Goal: Task Accomplishment & Management: Complete application form

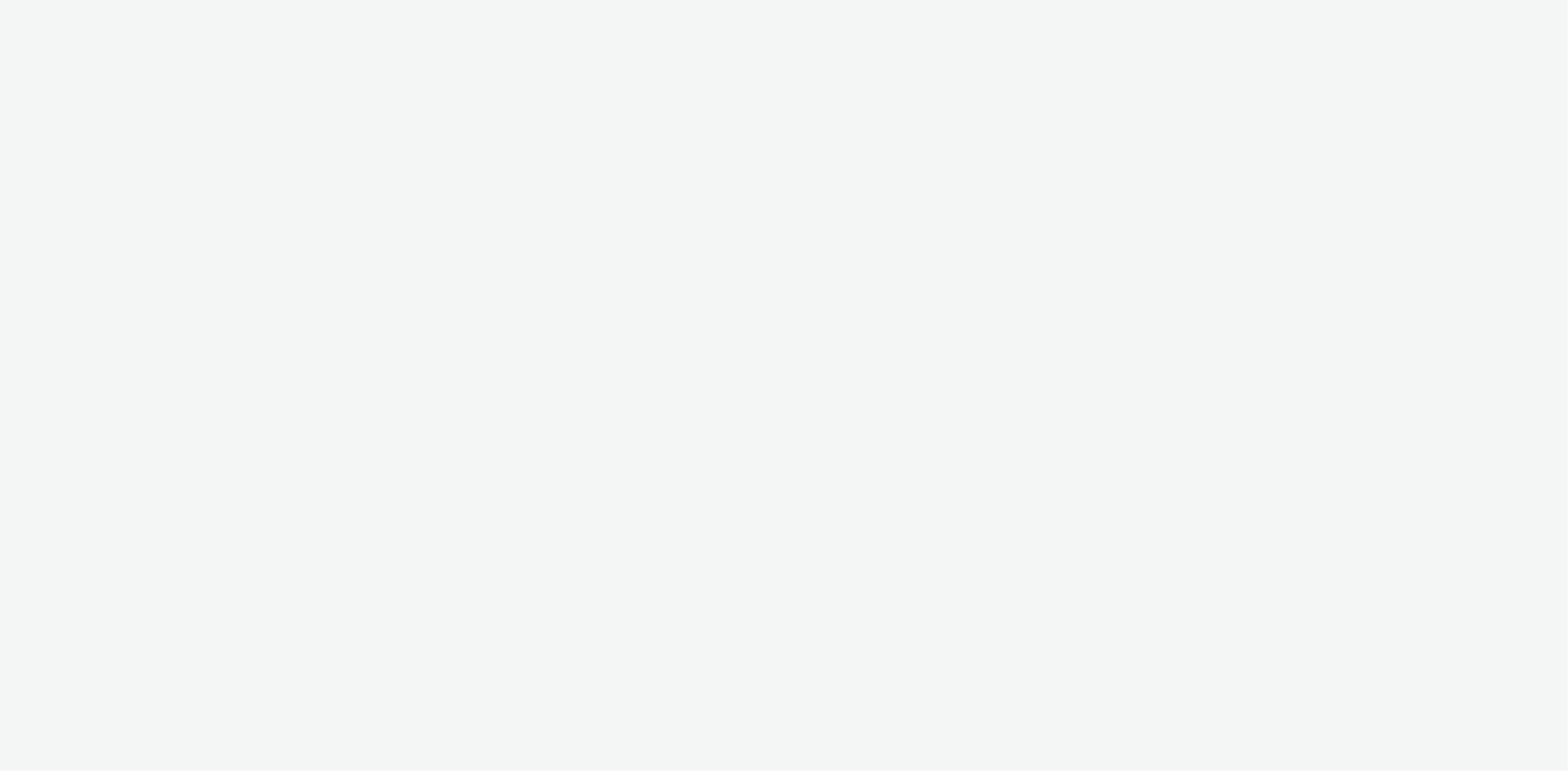
select select "d07aba32-d775-4fed-a722-f10c6504dd64"
select select "f97d6638-e0a1-4f7a-bf46-55015878e29e"
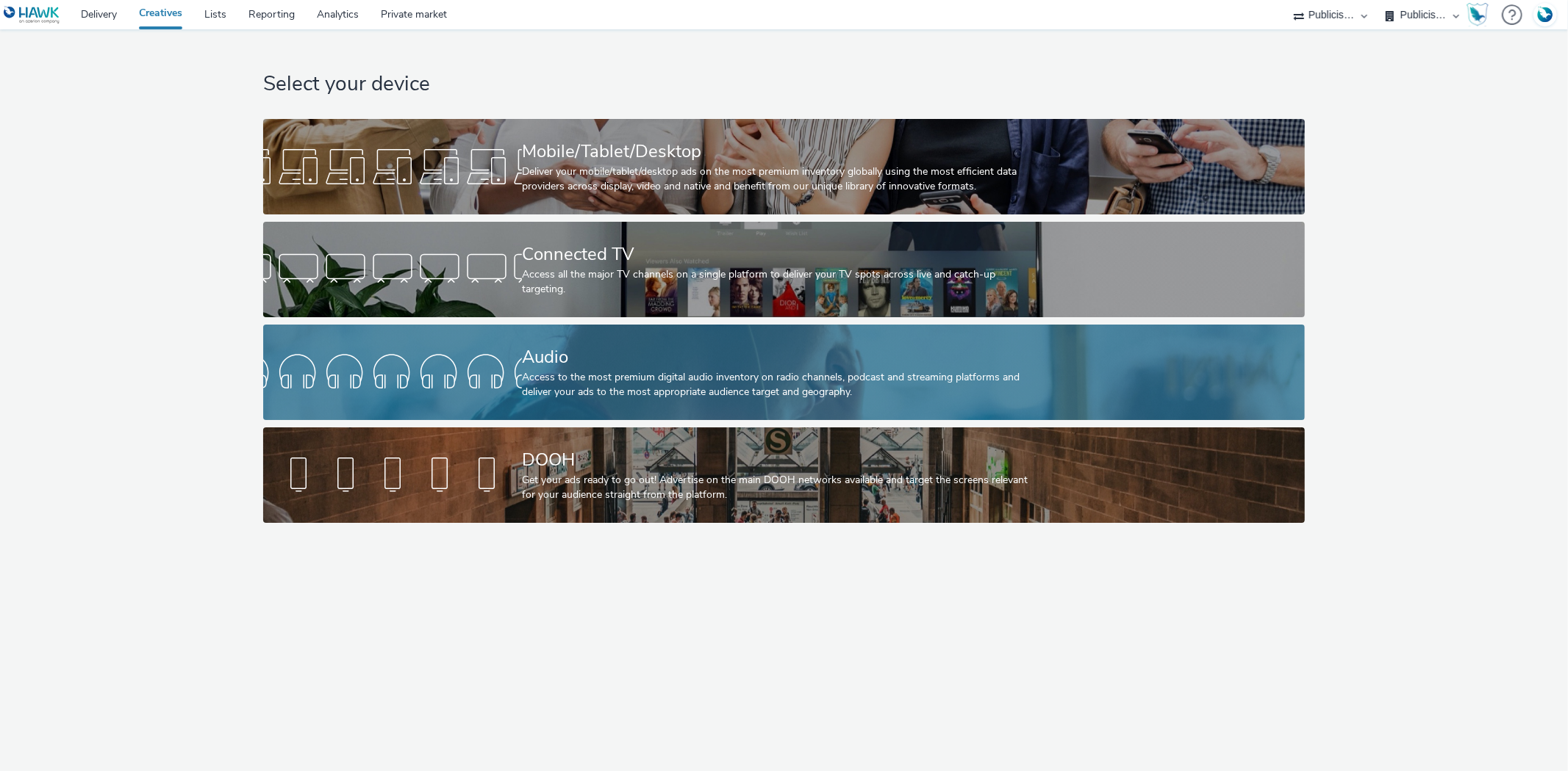
click at [531, 372] on div "Access to the most premium digital audio inventory on radio channels, podcast a…" at bounding box center [780, 386] width 518 height 31
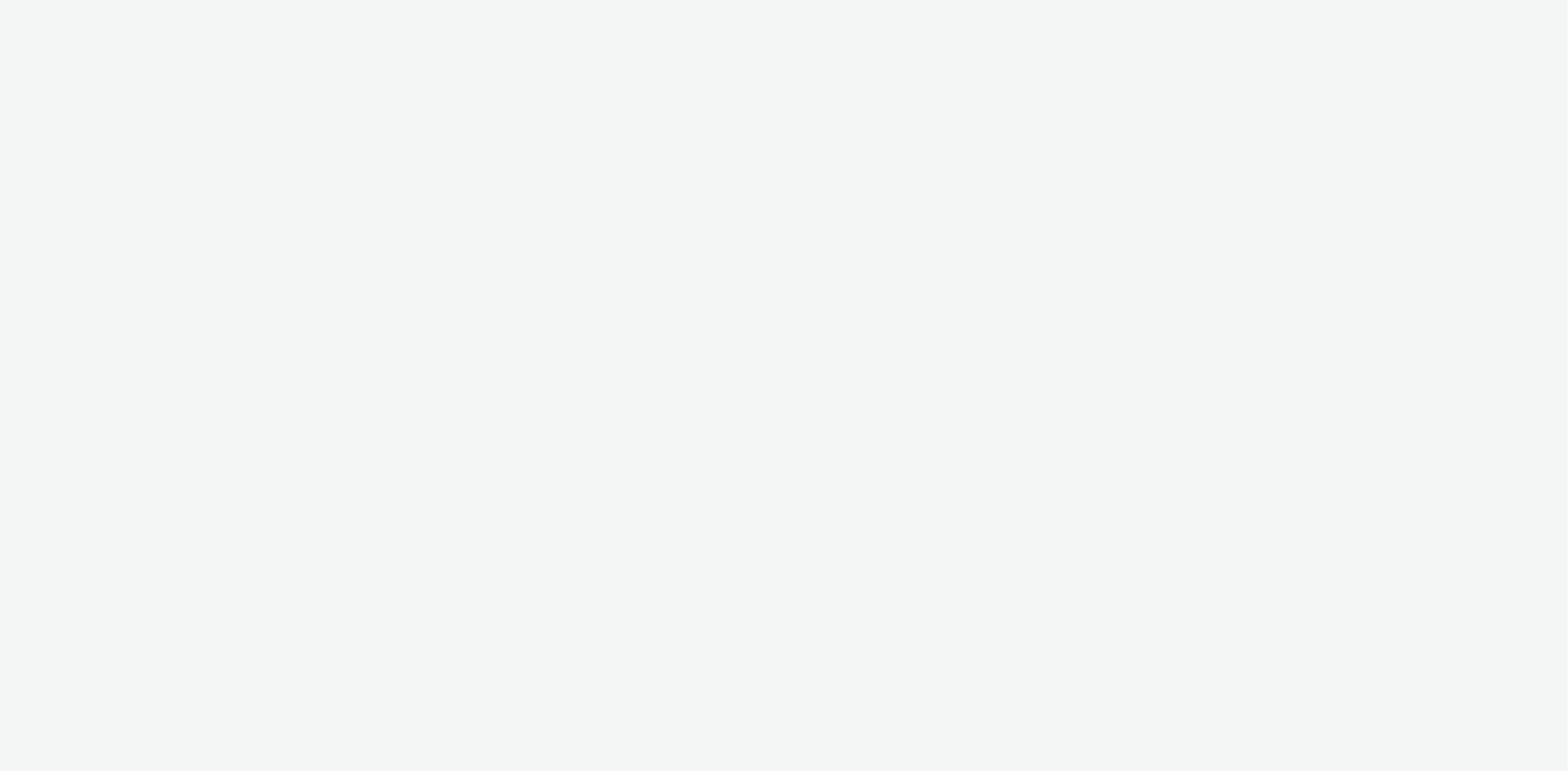
select select "d07aba32-d775-4fed-a722-f10c6504dd64"
select select "f97d6638-e0a1-4f7a-bf46-55015878e29e"
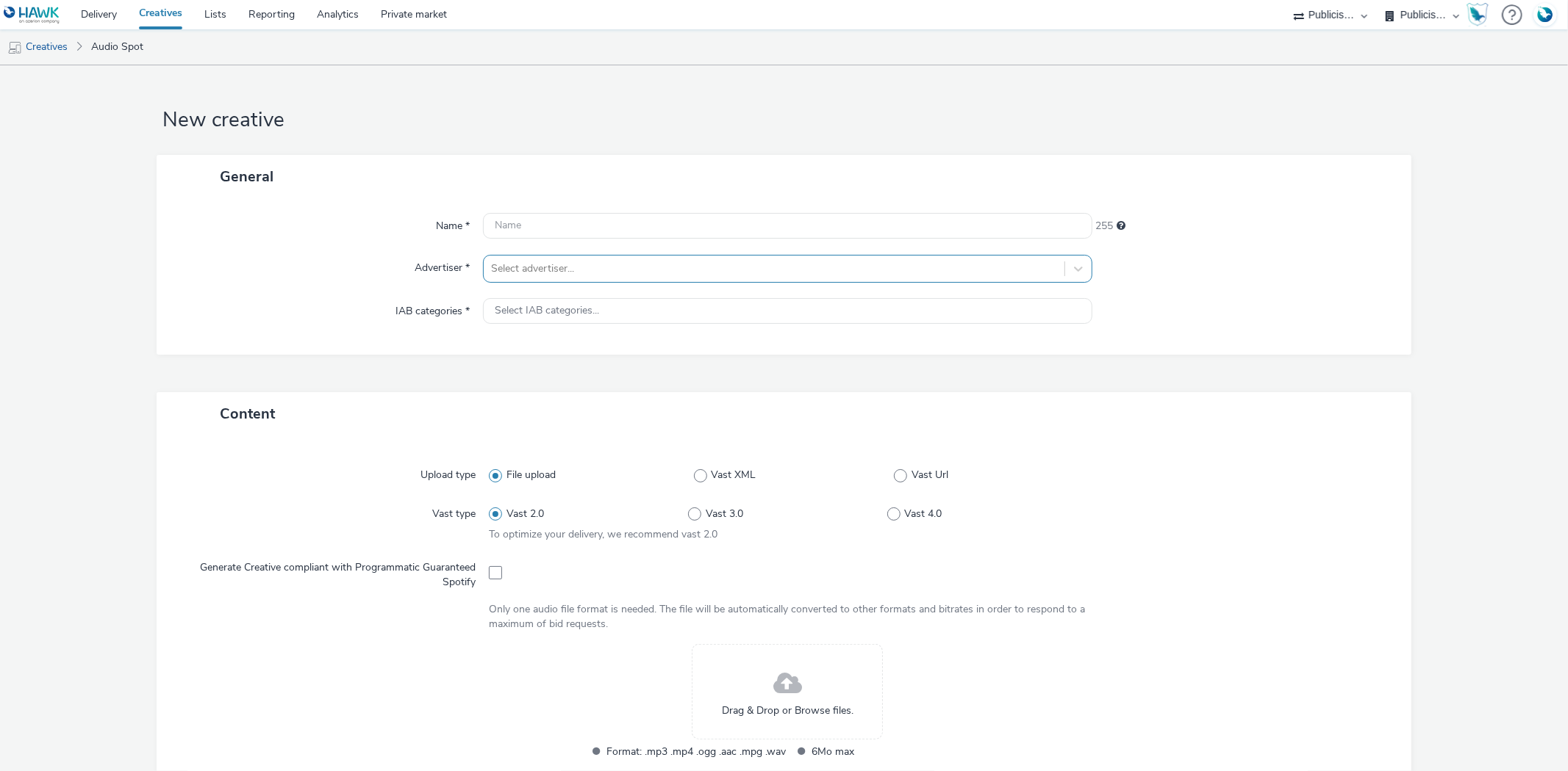
click at [533, 261] on div at bounding box center [773, 269] width 566 height 18
type input "inter"
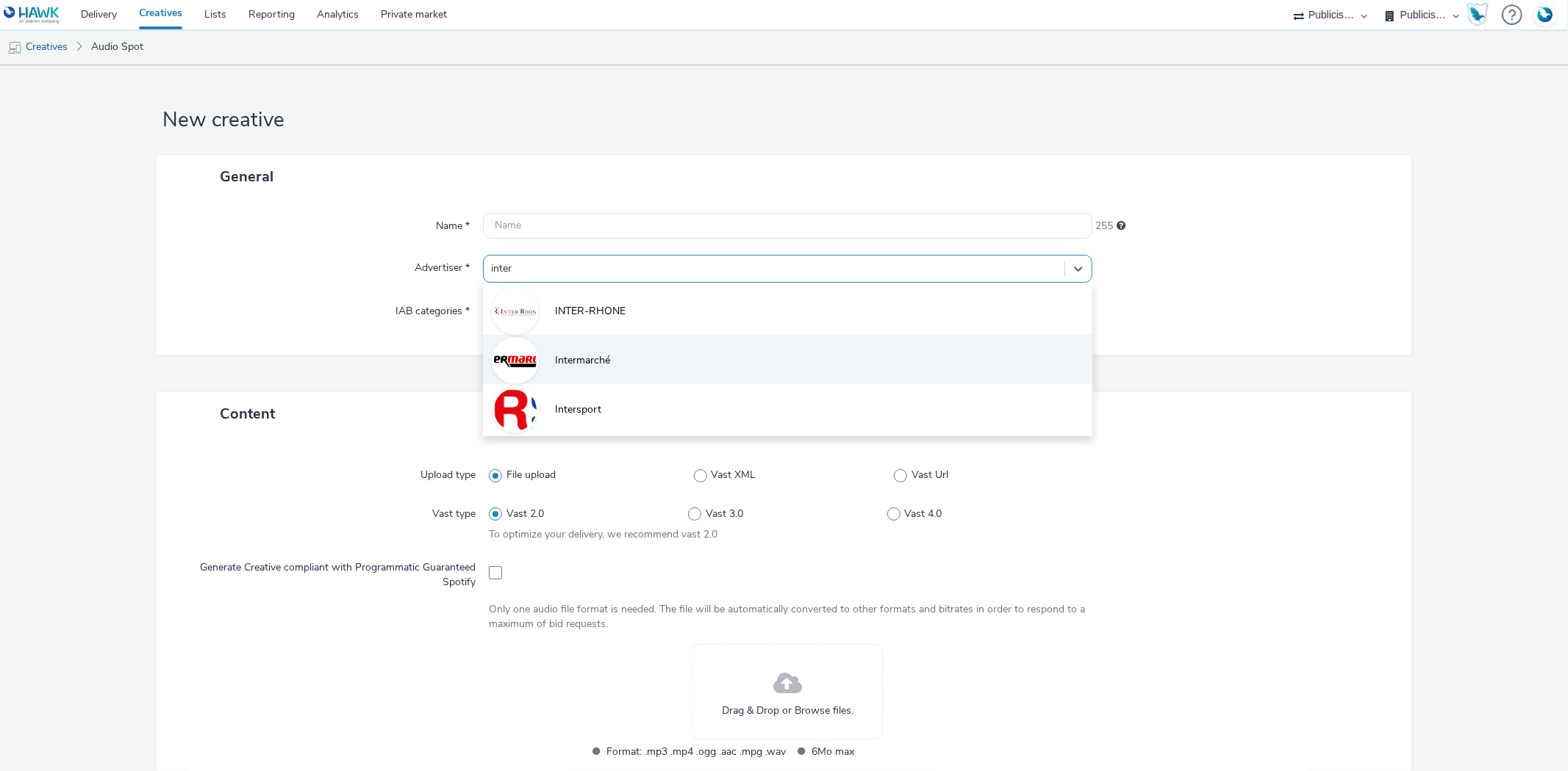
click at [613, 352] on li "Intermarché" at bounding box center [787, 359] width 609 height 49
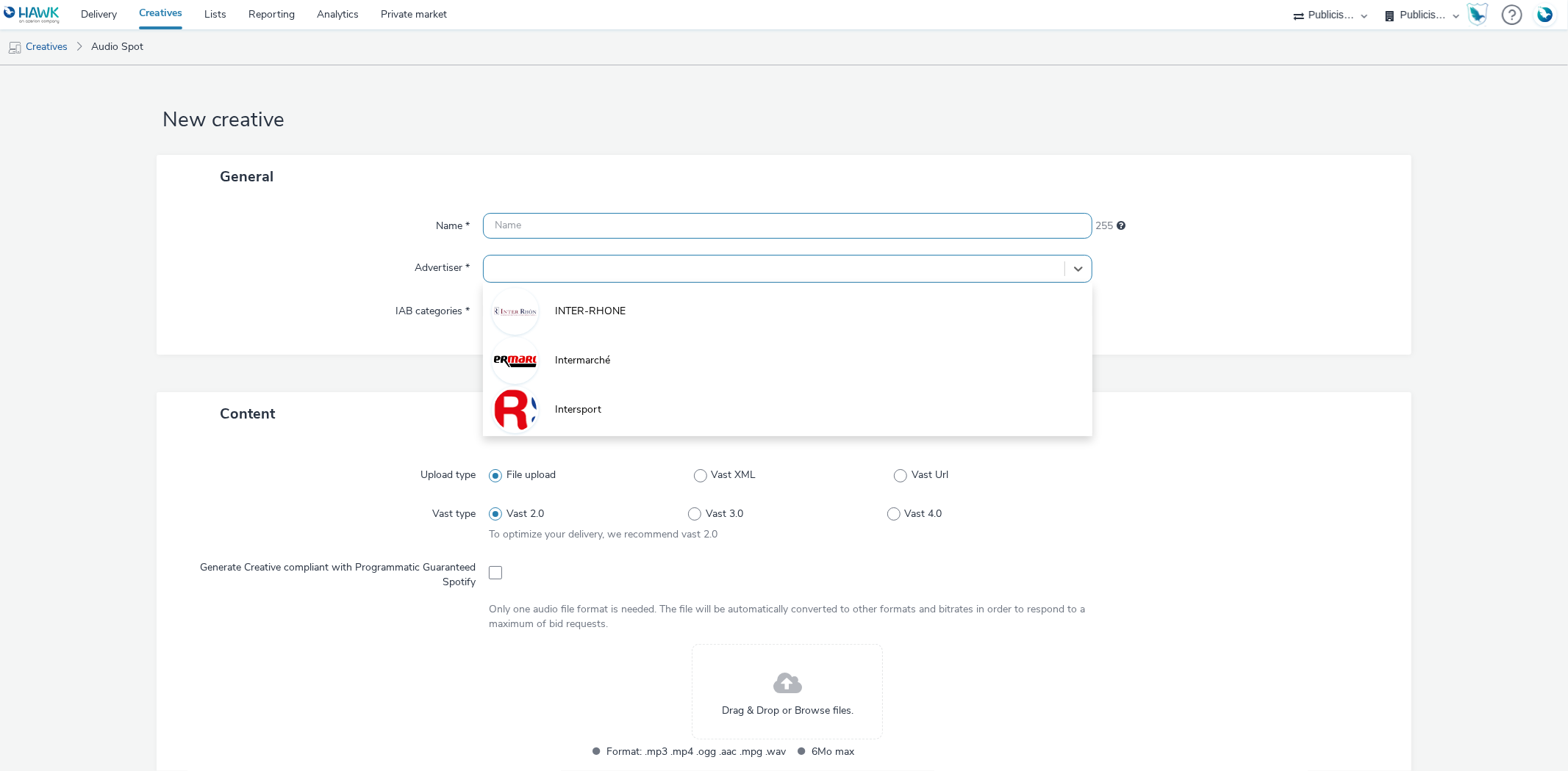
type input "[URL][DOMAIN_NAME]"
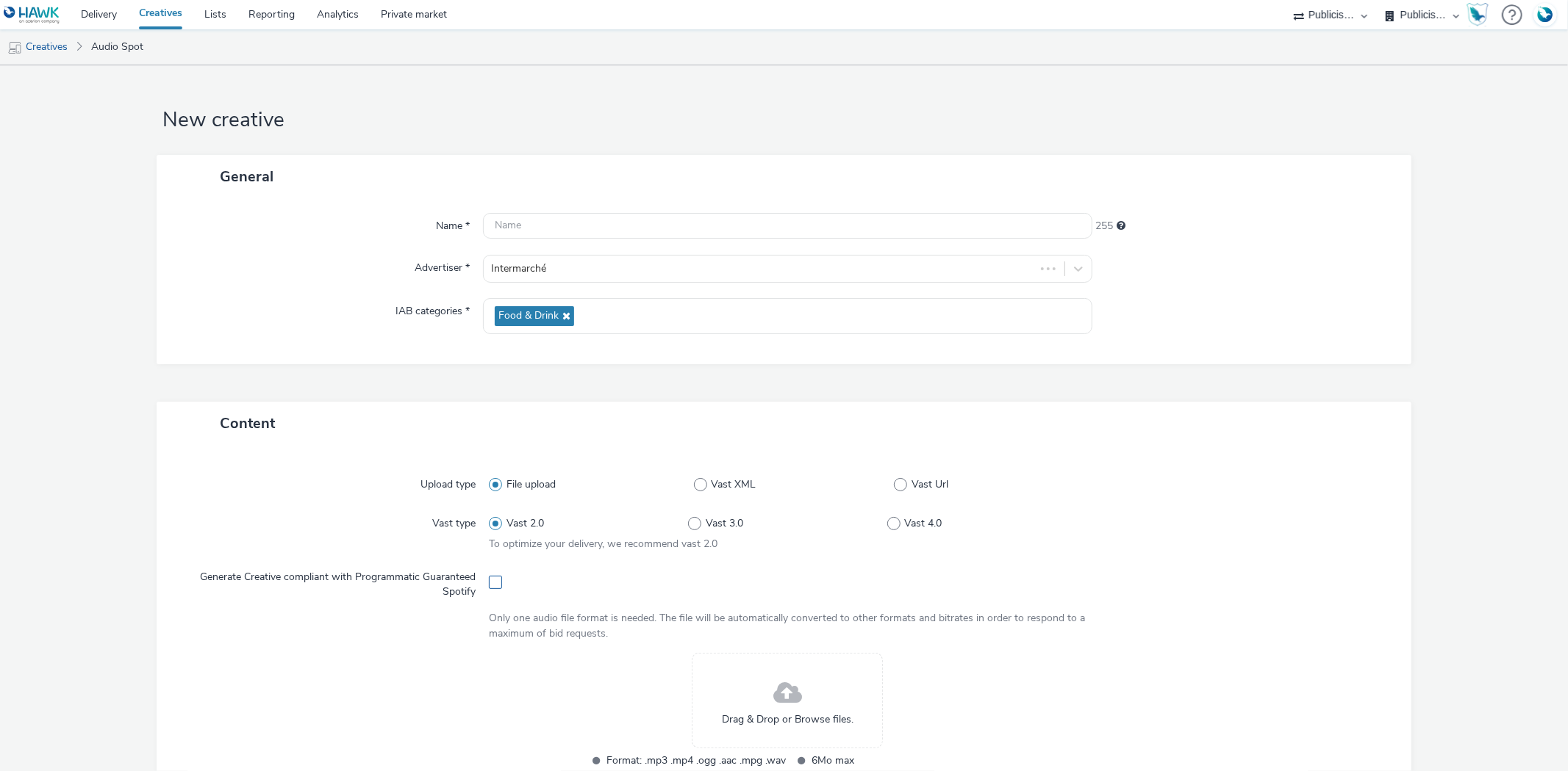
click at [490, 584] on span at bounding box center [495, 582] width 13 height 13
checkbox input "true"
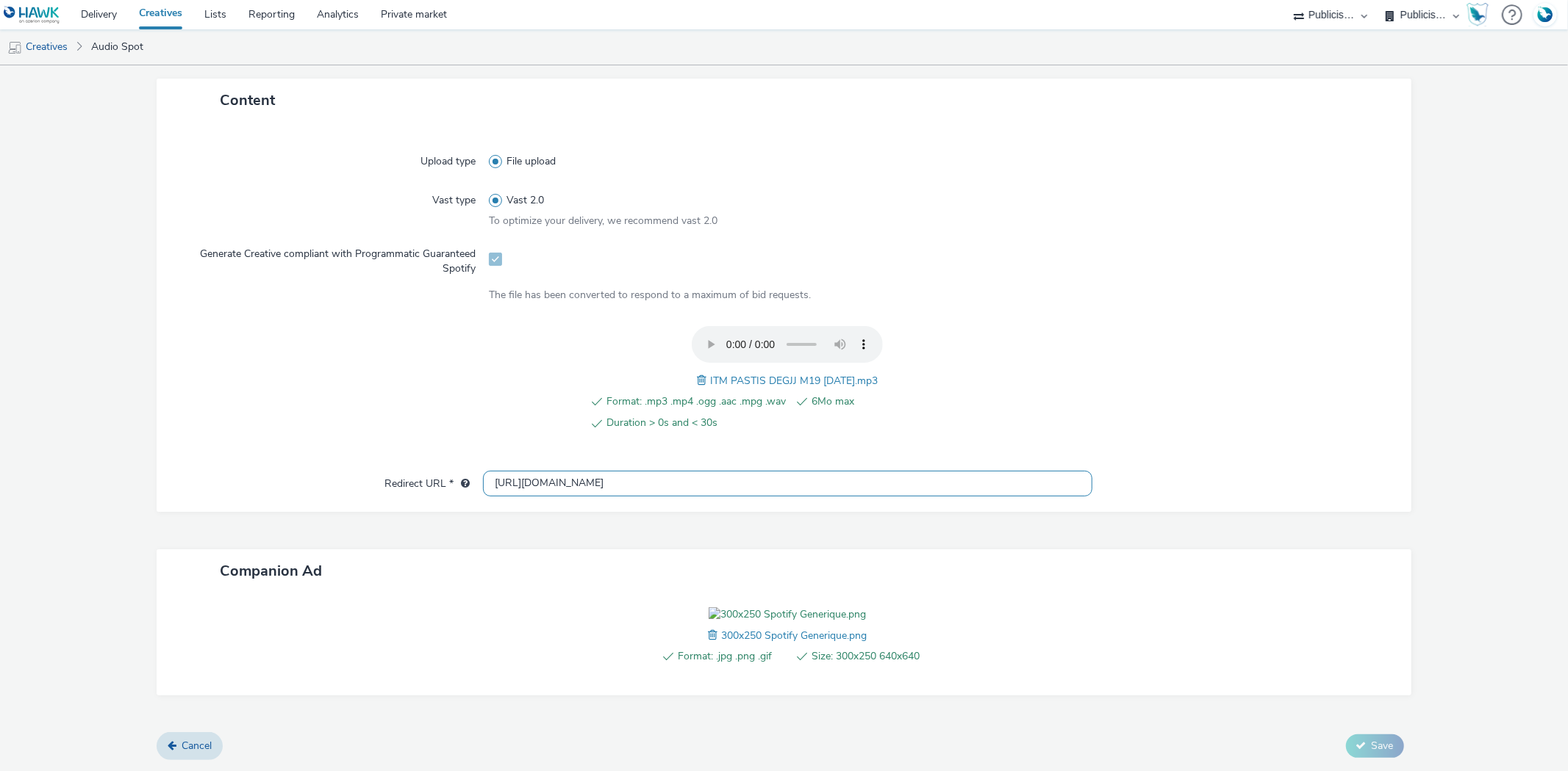
scroll to position [404, 0]
click at [566, 471] on input "[URL][DOMAIN_NAME]" at bounding box center [787, 483] width 609 height 26
paste input "s://[DOMAIN_NAME]/ddm/trackclk/N1477227.5175845SPOTIFY/B34019909.428638497;dc_t…"
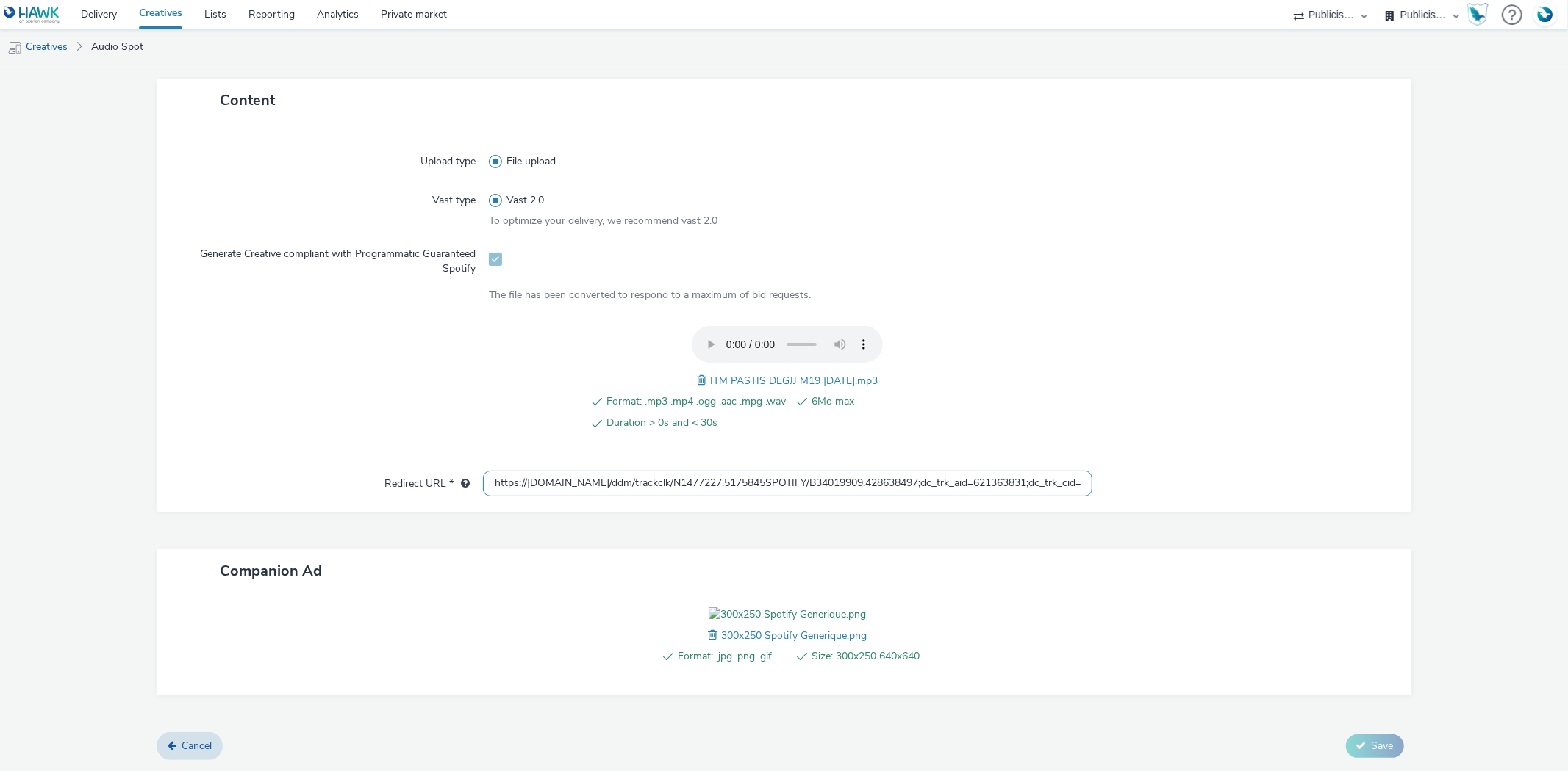
scroll to position [0, 1061]
type input "https://[DOMAIN_NAME]/ddm/trackclk/N1477227.5175845SPOTIFY/B34019909.428638497;…"
click at [746, 304] on form "New creative General Name * 255 Advertiser * Intermarché IAB categories * Food …" at bounding box center [784, 256] width 1568 height 1029
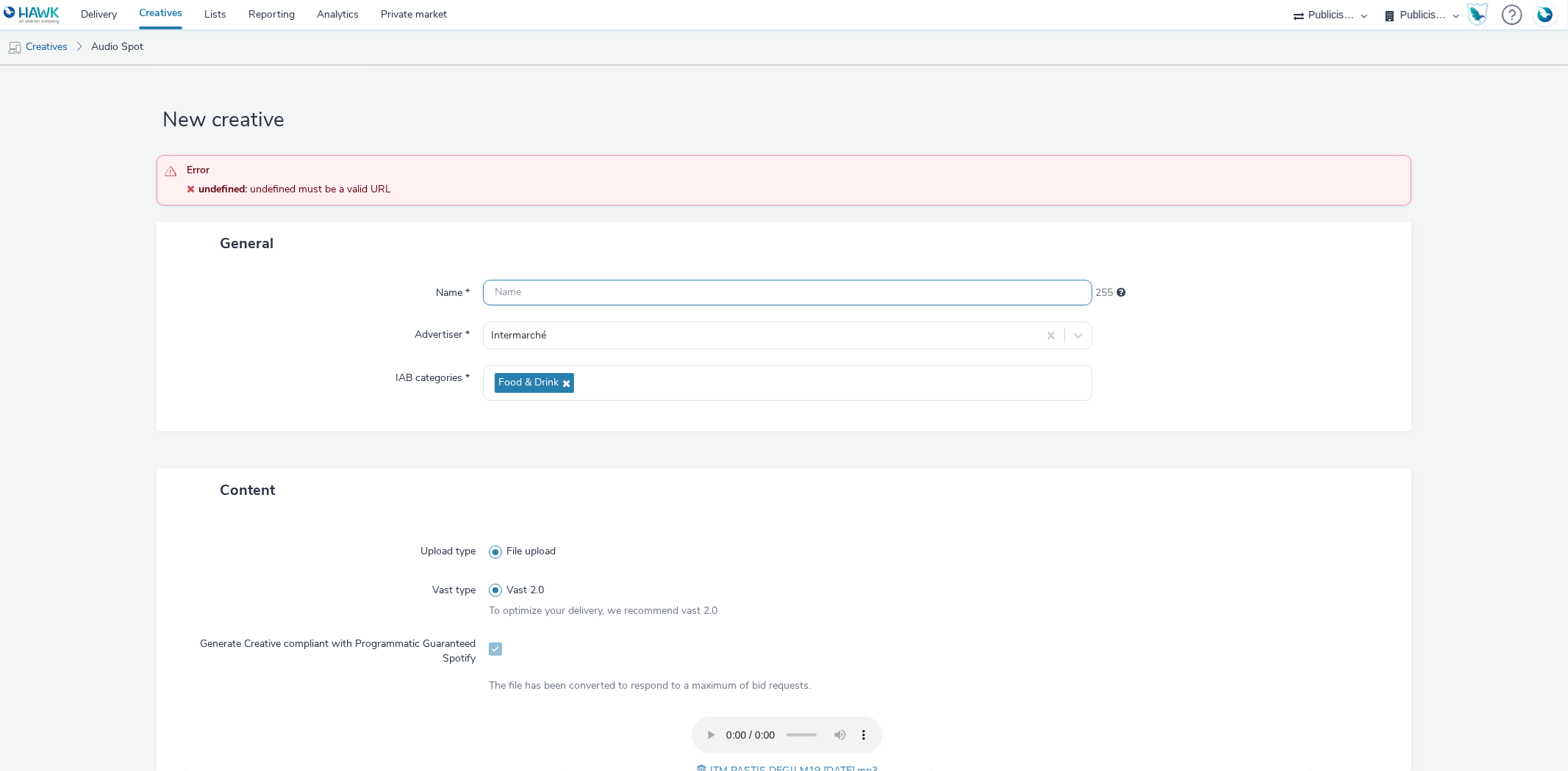
click at [746, 304] on input "text" at bounding box center [787, 292] width 609 height 26
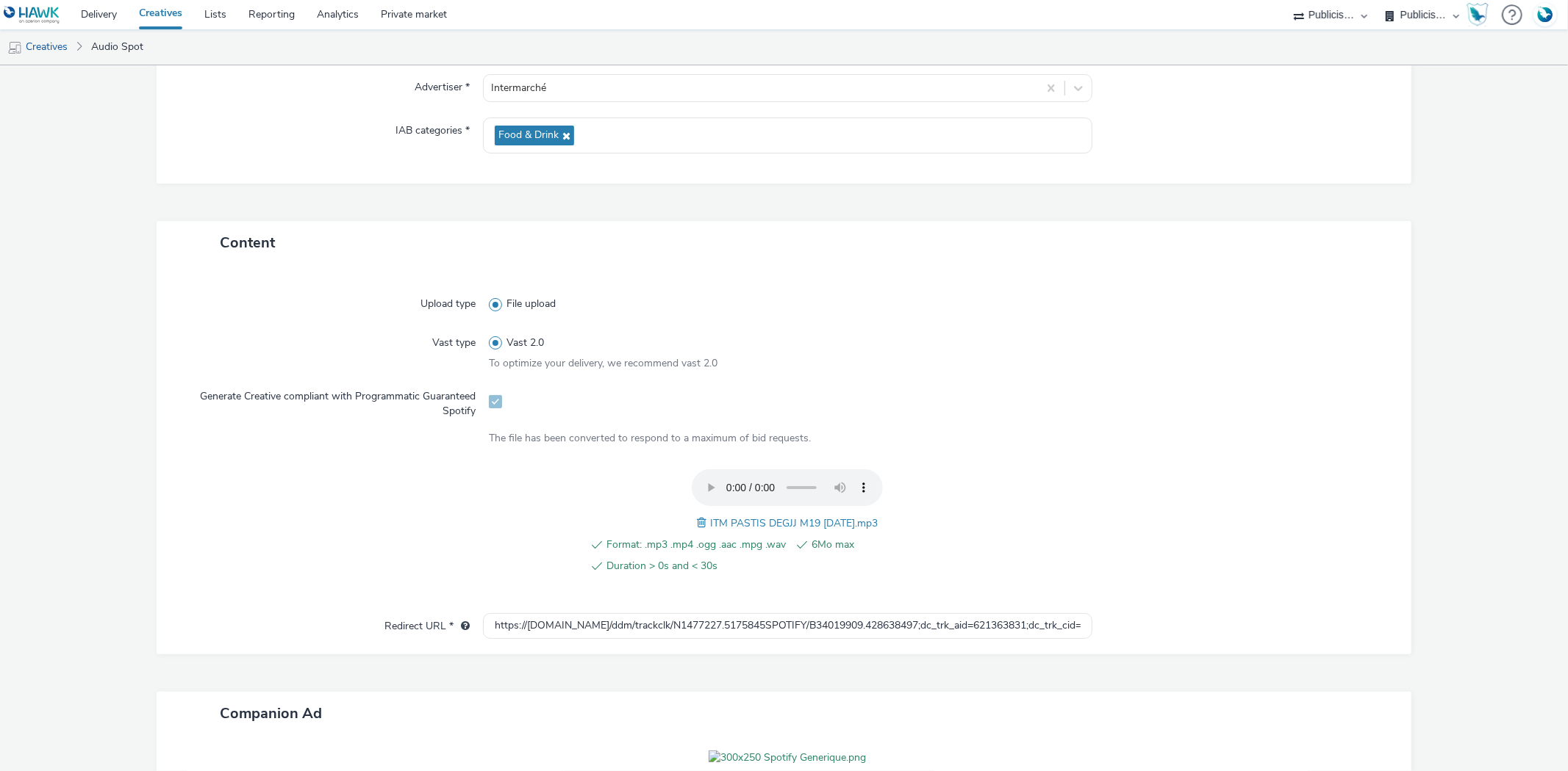
scroll to position [471, 0]
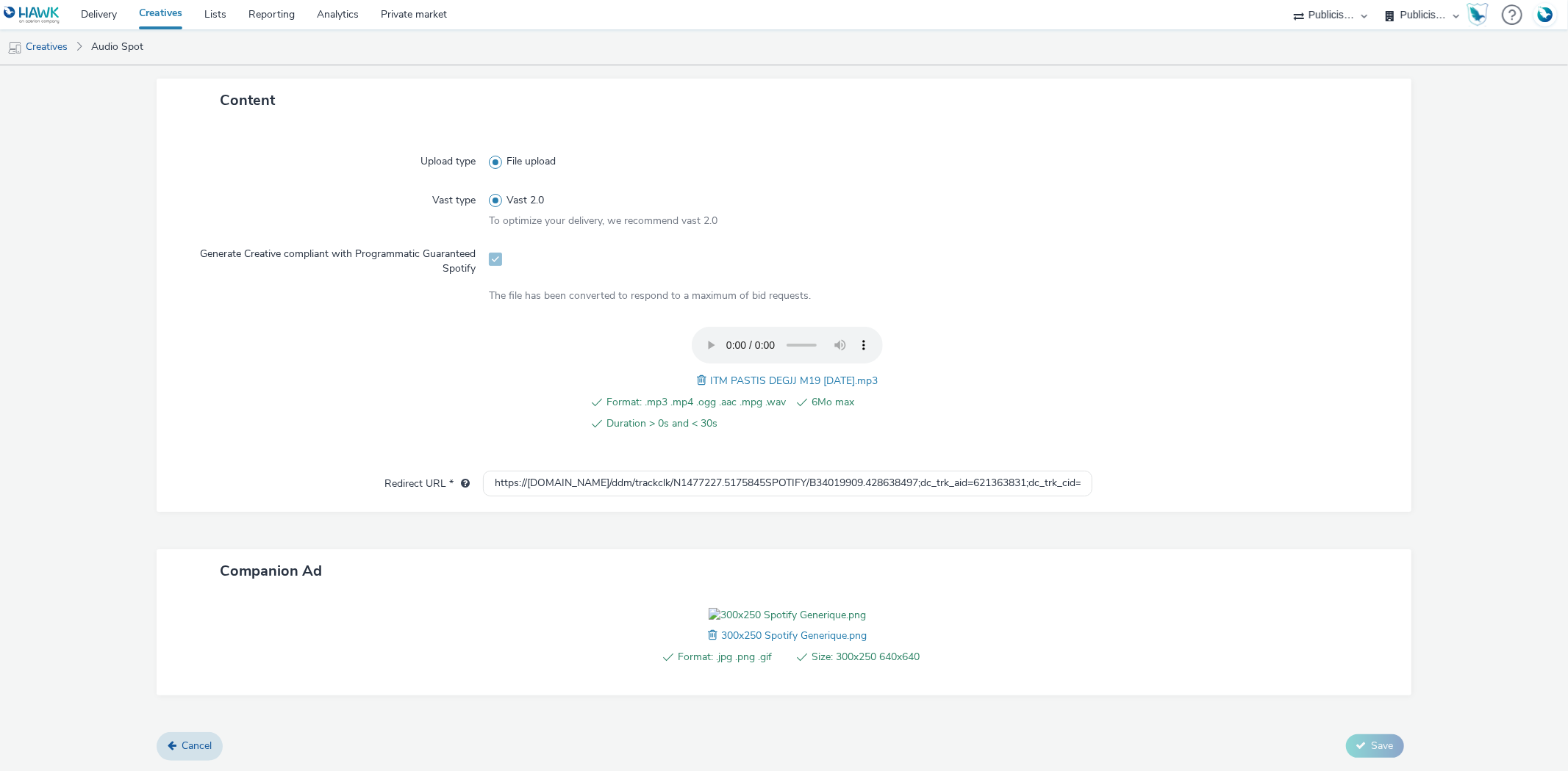
click at [1020, 549] on div "Companion Ad" at bounding box center [783, 571] width 1254 height 43
drag, startPoint x: 1053, startPoint y: 394, endPoint x: 1567, endPoint y: 435, distance: 515.6
click at [1567, 435] on div "New creative Error undefined : undefined must be a valid URL General Name * Thi…" at bounding box center [784, 419] width 1568 height 706
click at [1354, 471] on div at bounding box center [1244, 483] width 304 height 26
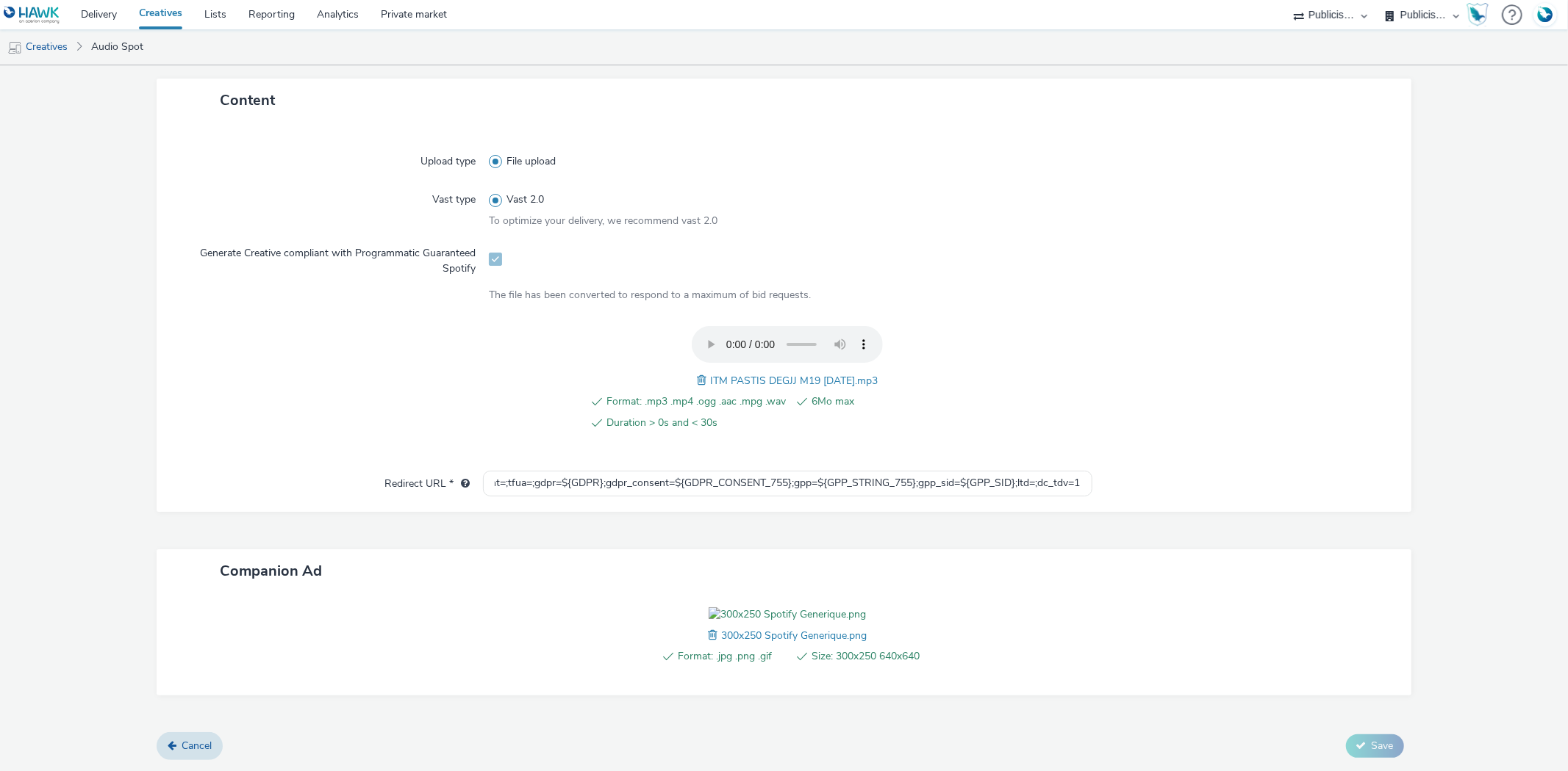
scroll to position [0, 0]
click at [747, 374] on span "ITM PASTIS DEGJJ M19 21.08.25.mp3" at bounding box center [794, 381] width 167 height 14
copy span "ITM PASTIS DEGJJ M19 21.08.25.mp3"
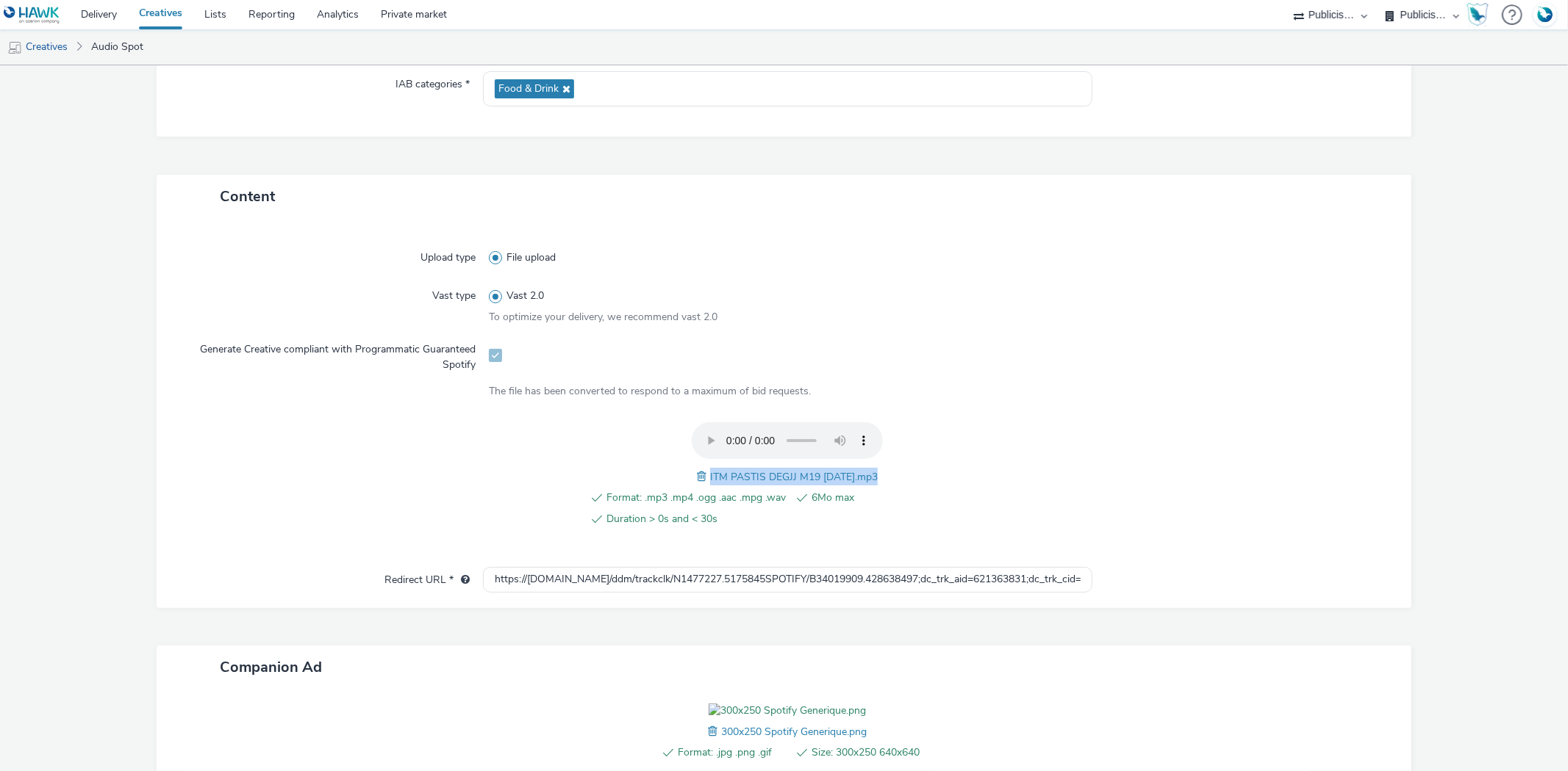
scroll to position [159, 0]
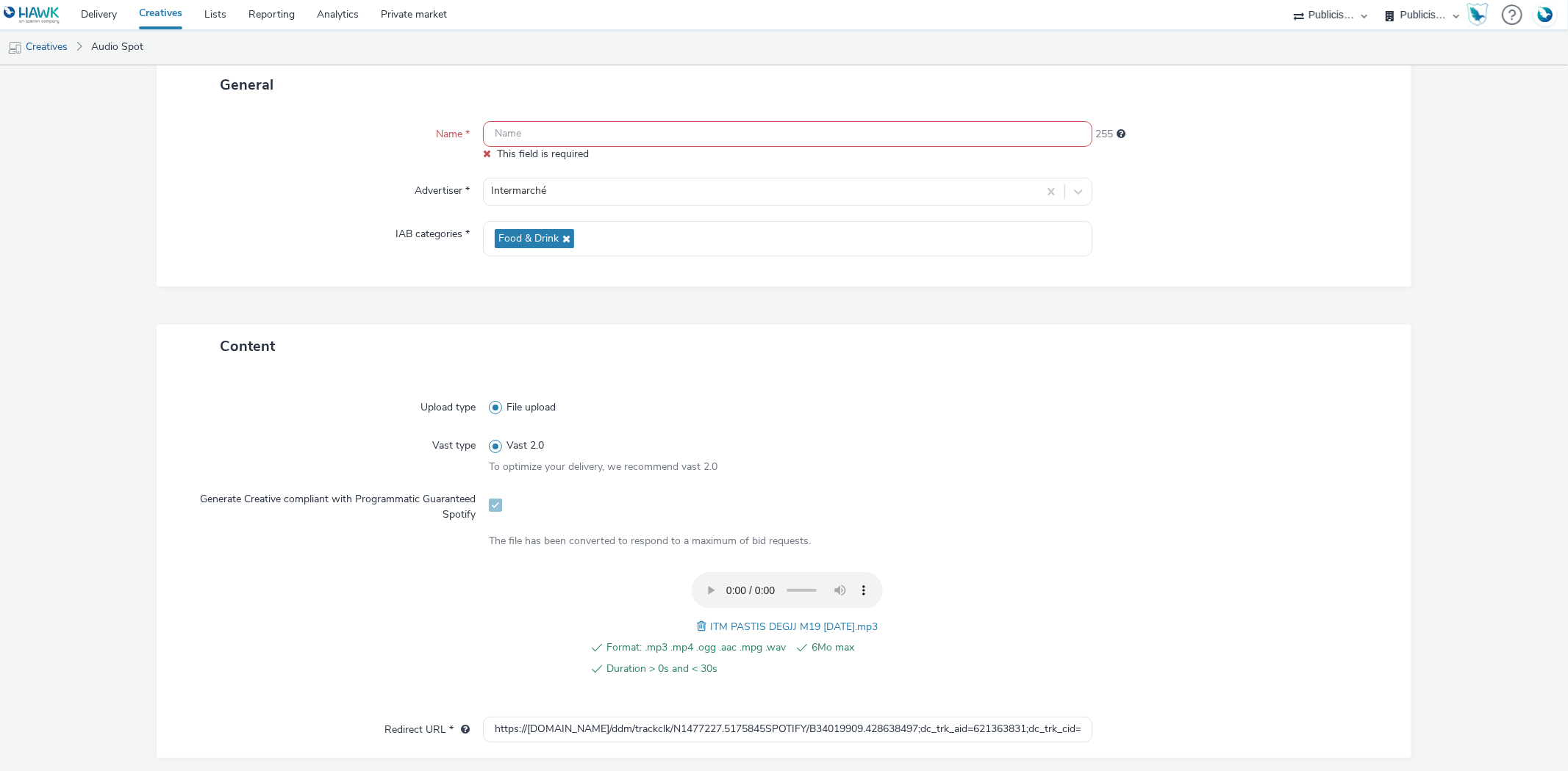
click at [676, 134] on input "text" at bounding box center [787, 134] width 609 height 26
paste input "ITM PASTIS DEGJJ M19 21.08.25.mp3"
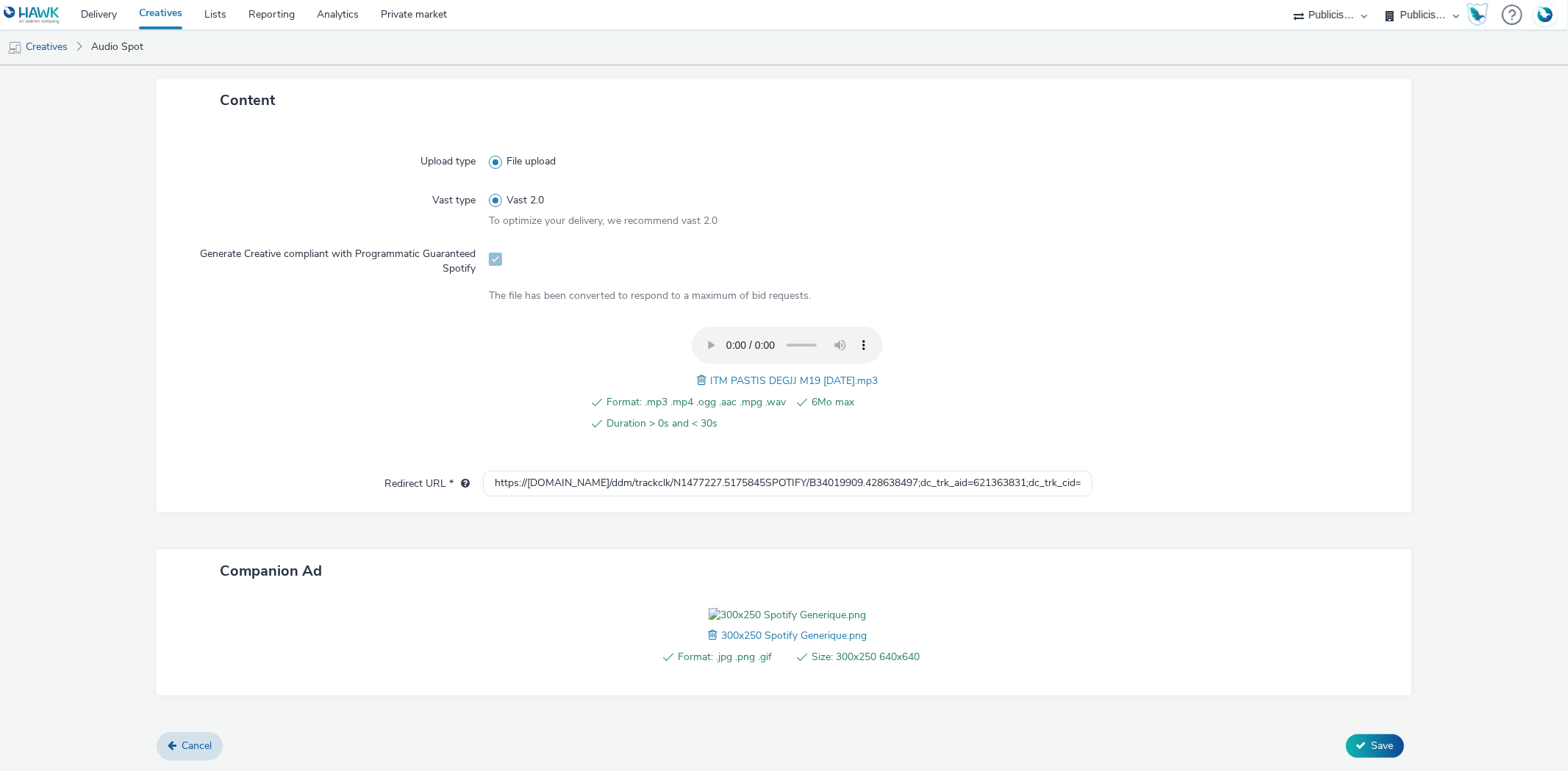
scroll to position [221, 0]
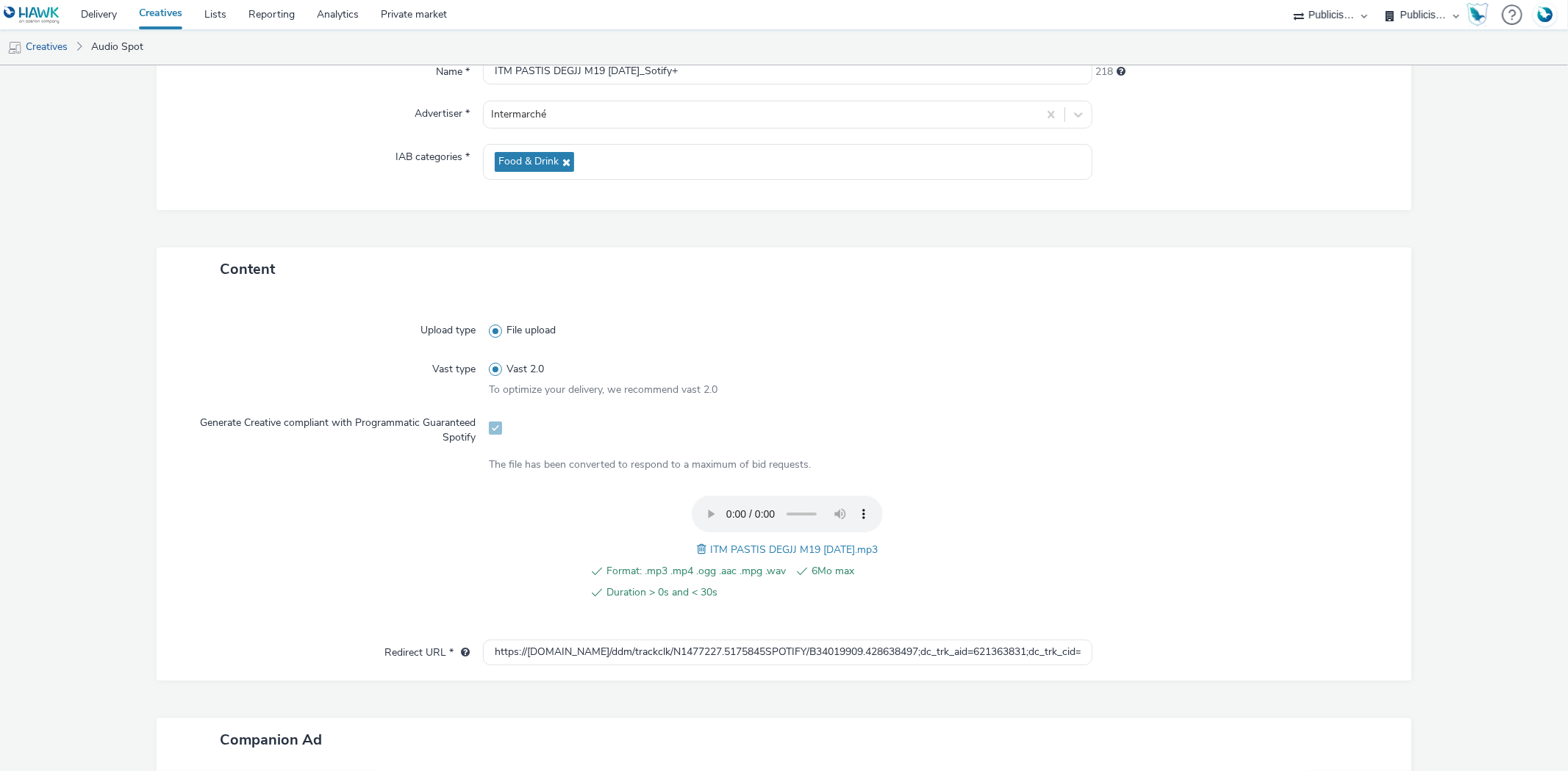
click at [1362, 740] on div "Companion Ad" at bounding box center [783, 740] width 1254 height 43
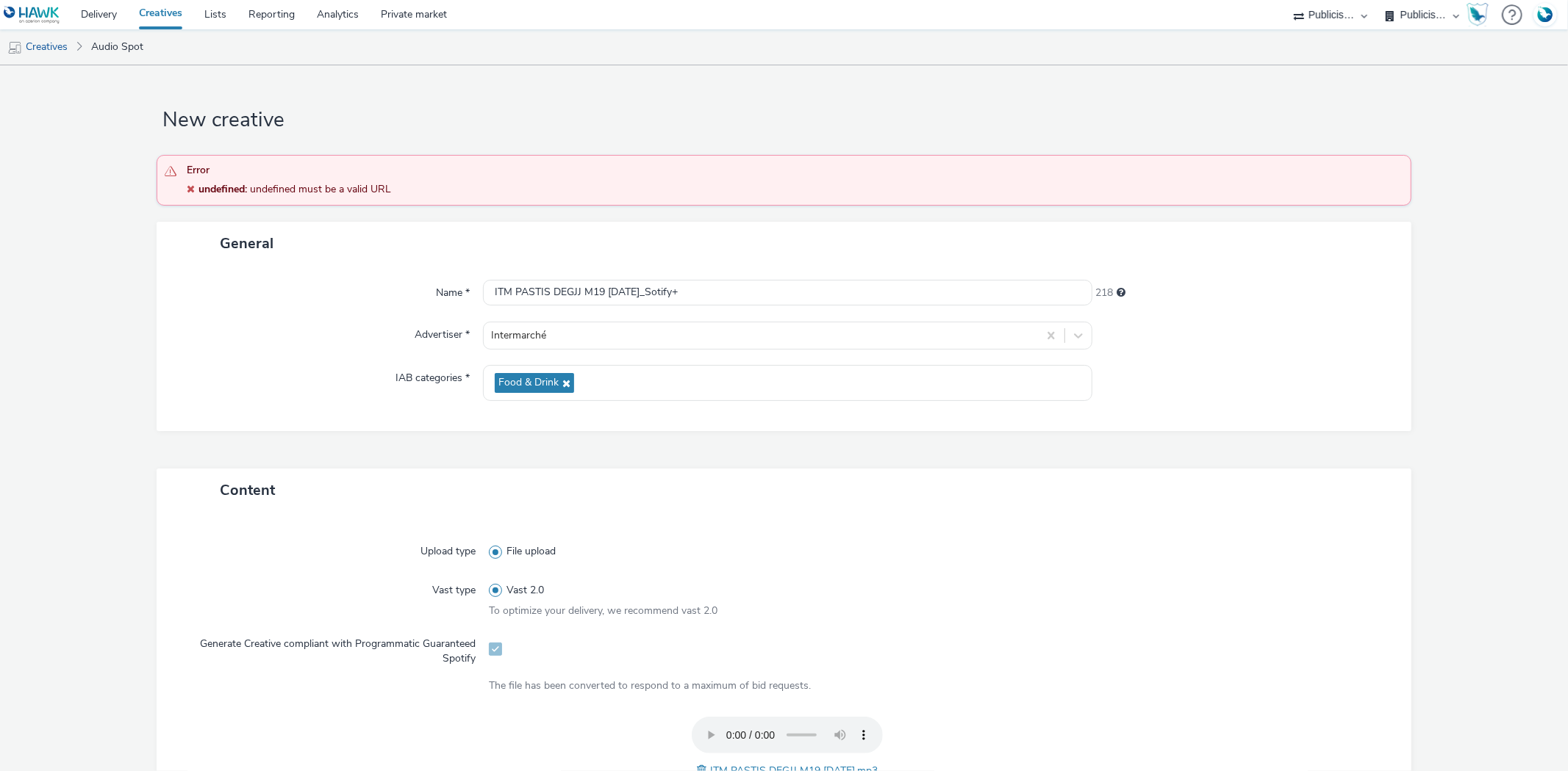
click at [795, 272] on div "Name * ITM PASTIS DEGJJ M19 21.08.25_Sotify+ 218 Advertiser * Intermarché IAB c…" at bounding box center [783, 348] width 1254 height 166
click at [802, 291] on input "ITM PASTIS DEGJJ M19 21.08.25_Sotify+" at bounding box center [787, 292] width 609 height 26
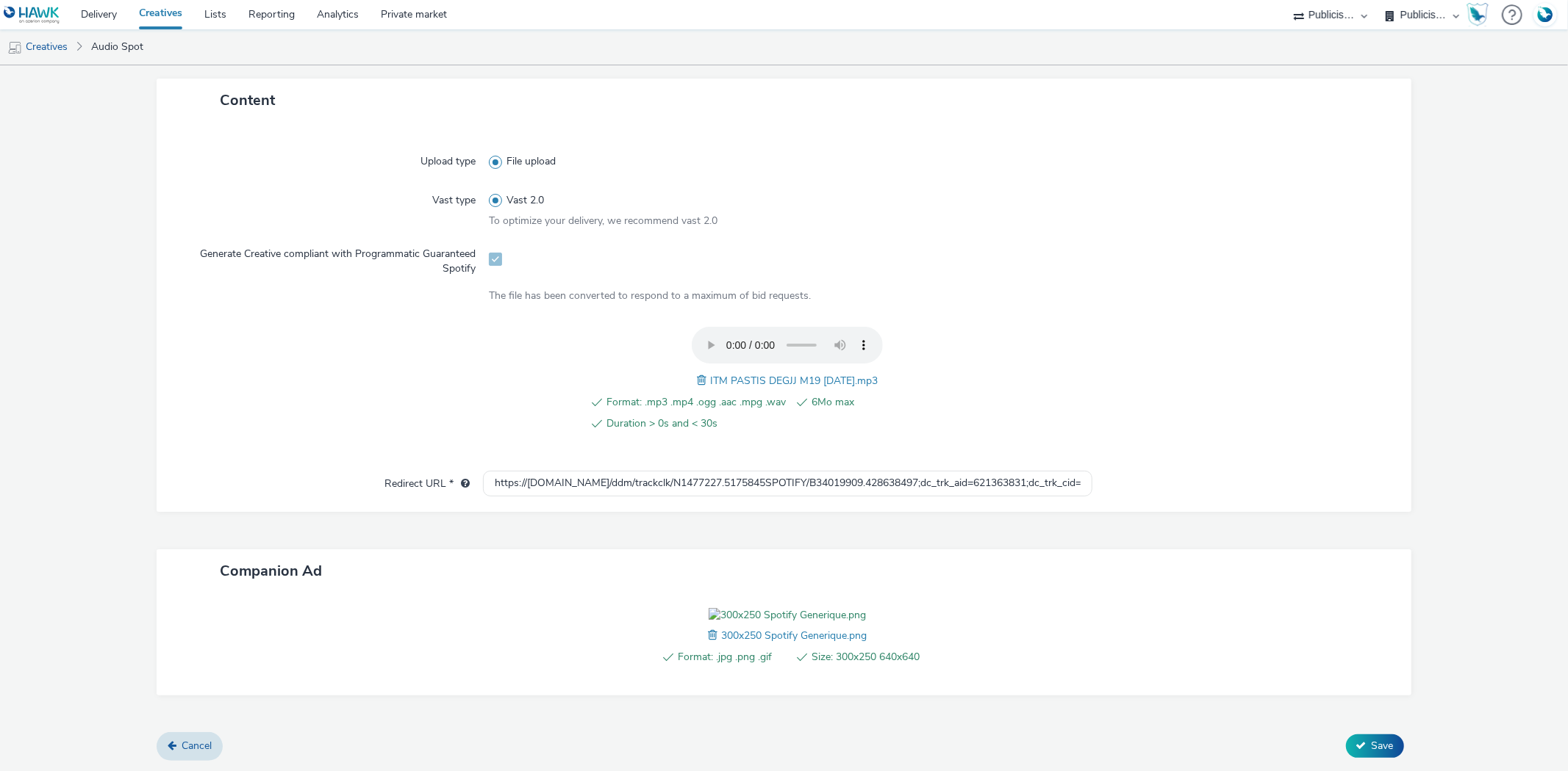
scroll to position [471, 0]
type input "ITM PASTIS DEGJJ M19 [DATE]_Sotify"
click at [1376, 740] on span "Save" at bounding box center [1382, 746] width 22 height 14
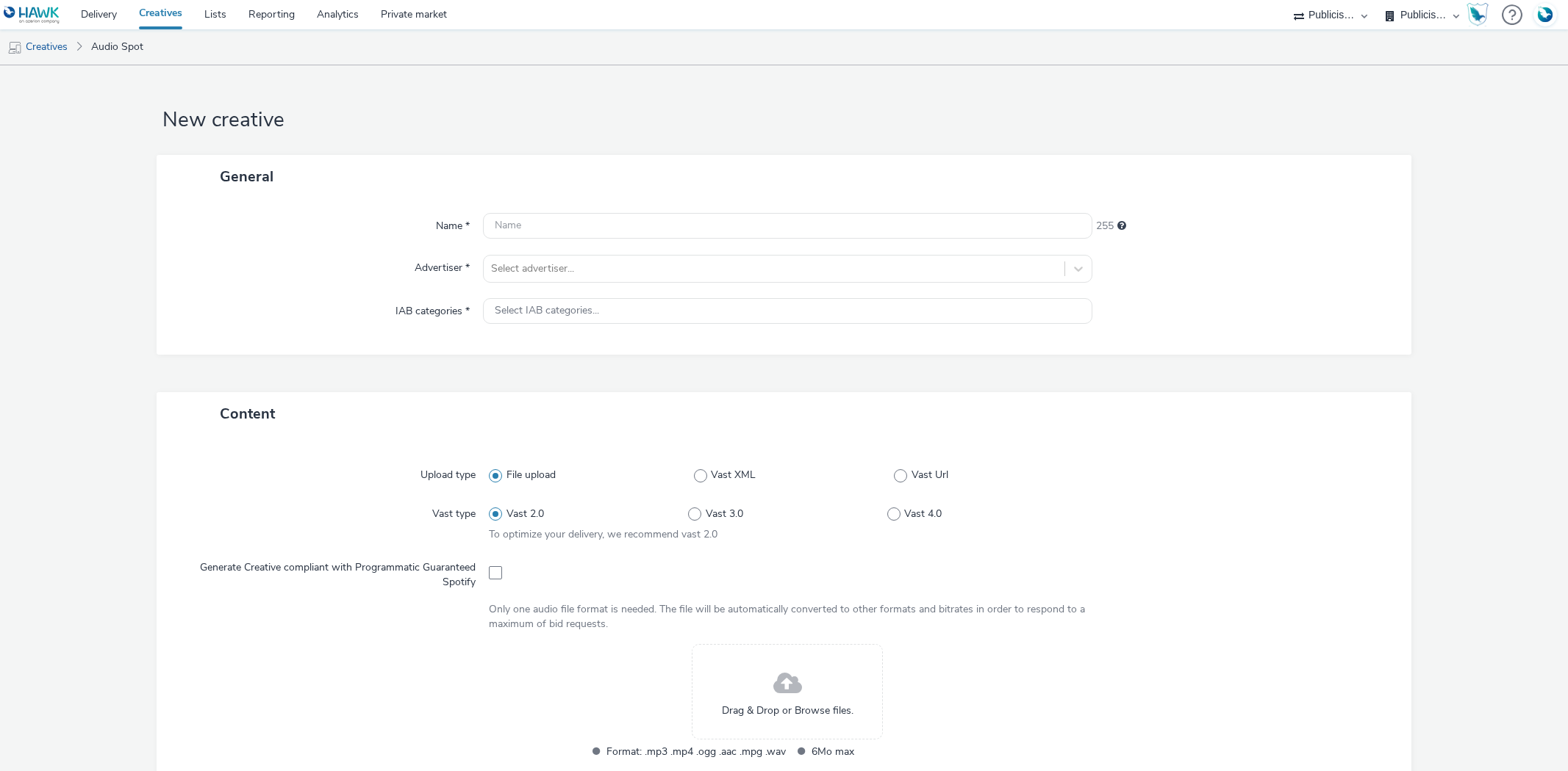
select select "d07aba32-d775-4fed-a722-f10c6504dd64"
select select "f97d6638-e0a1-4f7a-bf46-55015878e29e"
click at [494, 574] on span at bounding box center [495, 572] width 13 height 13
checkbox input "true"
click at [548, 270] on div at bounding box center [773, 269] width 566 height 18
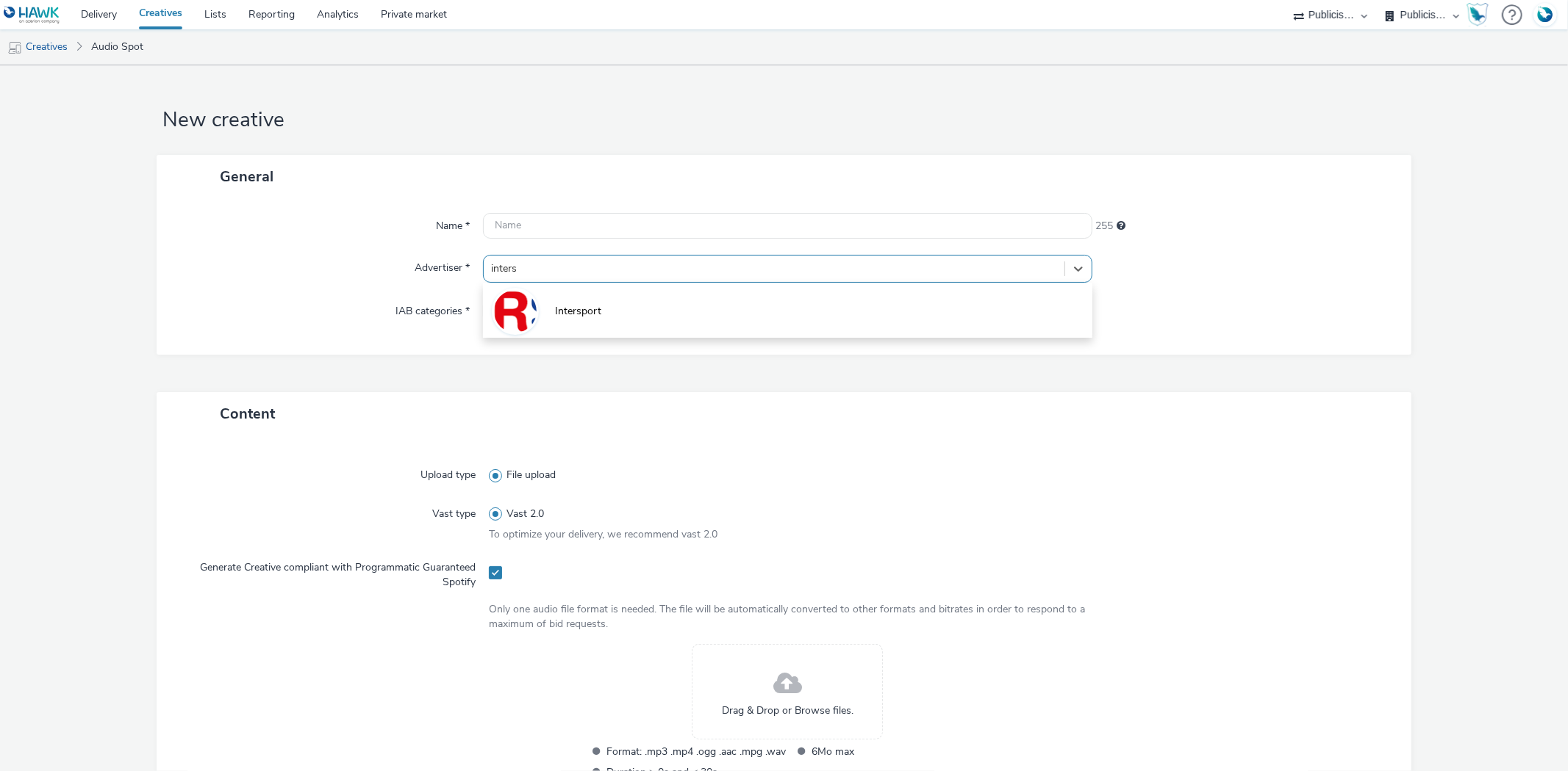
type input "inter"
click at [648, 354] on li "Intermarché" at bounding box center [787, 359] width 609 height 49
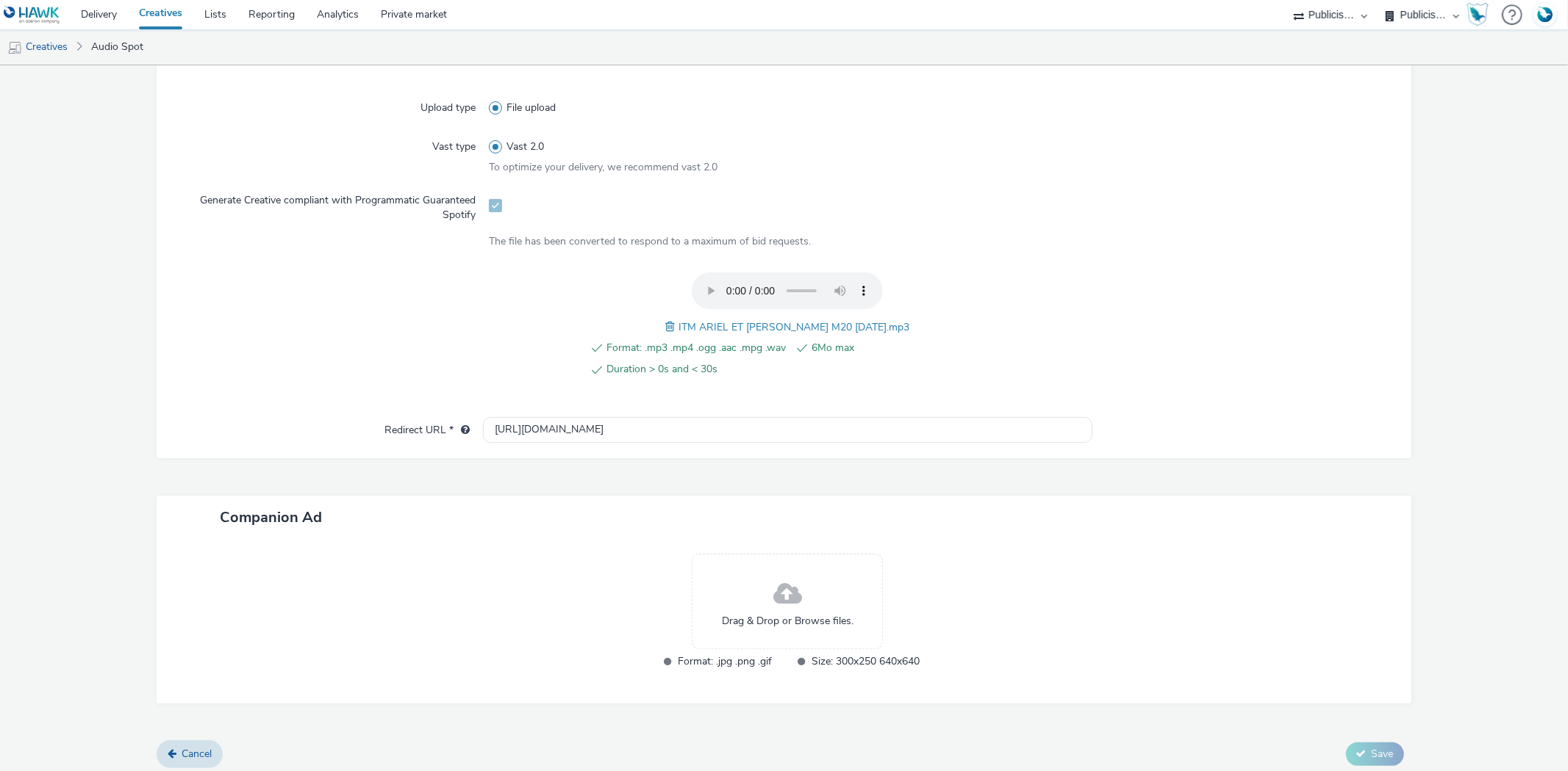
scroll to position [382, 0]
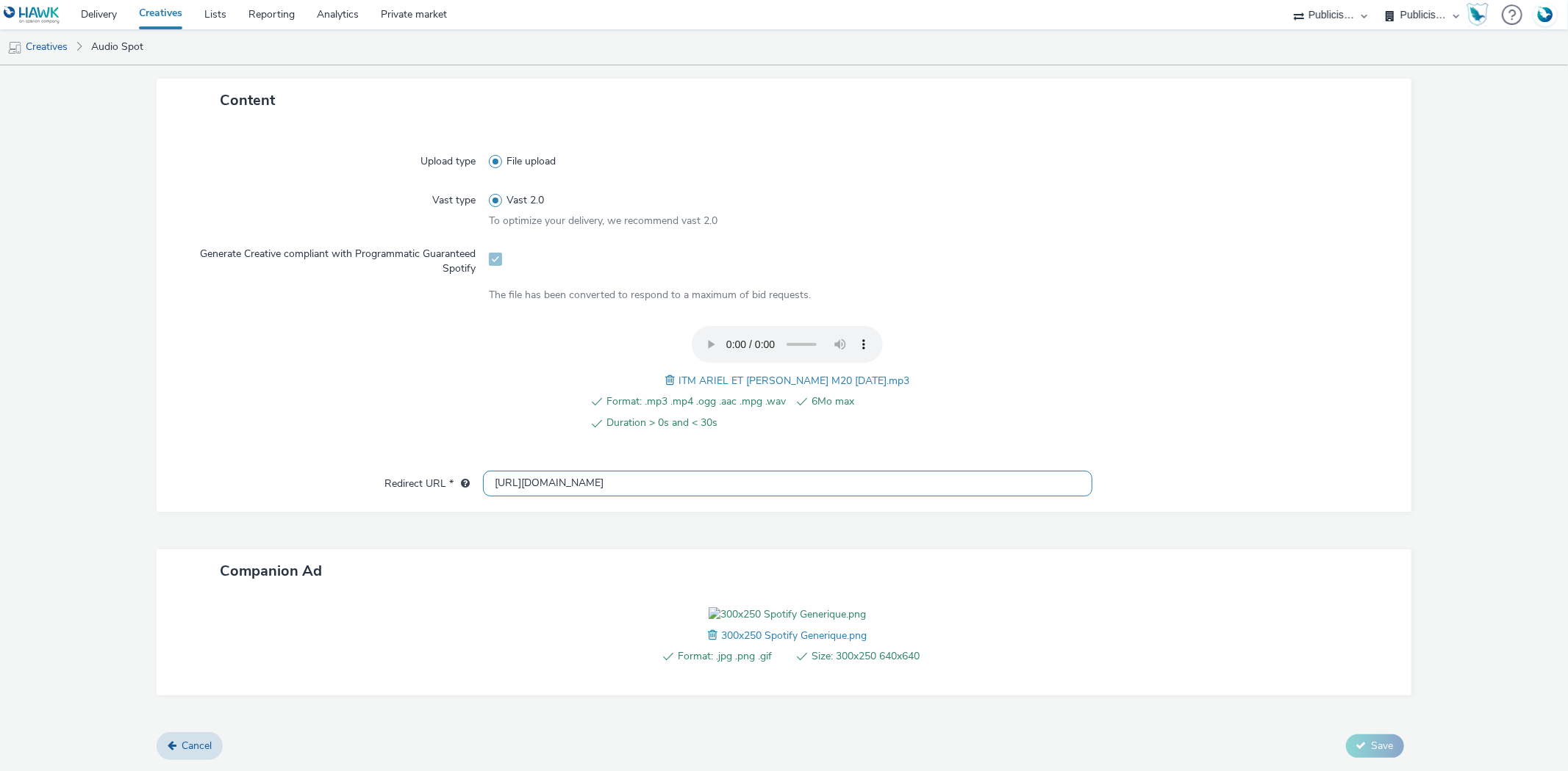
click at [549, 471] on input "http://intermarche.com" at bounding box center [787, 483] width 609 height 26
click at [554, 471] on input "http://intermarche.com" at bounding box center [787, 483] width 609 height 26
paste input "s://ad.doubleclick.net/ddm/trackclk/N1477227.5175845SPOTIFY/B34019909.428638497…"
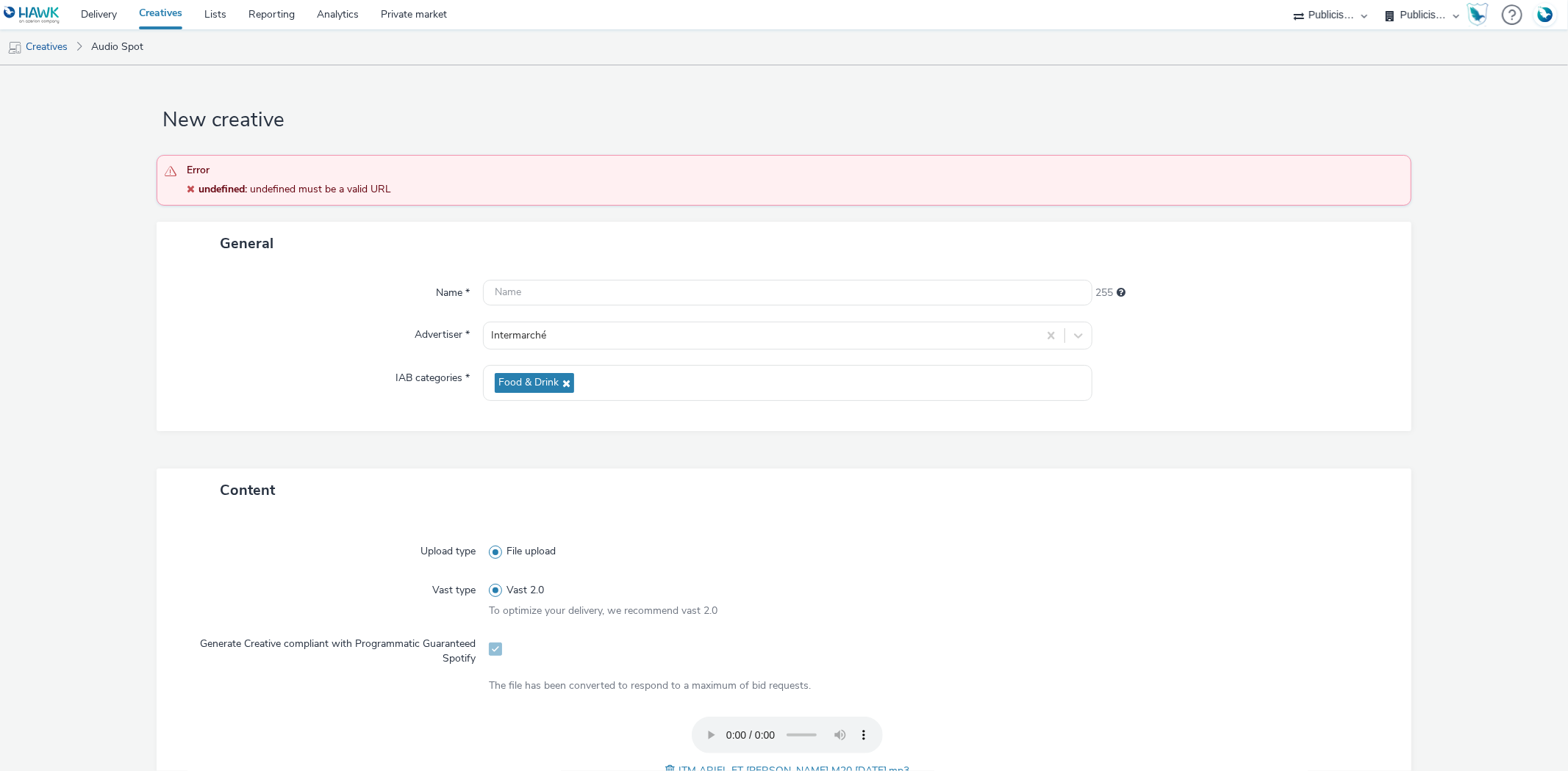
scroll to position [471, 0]
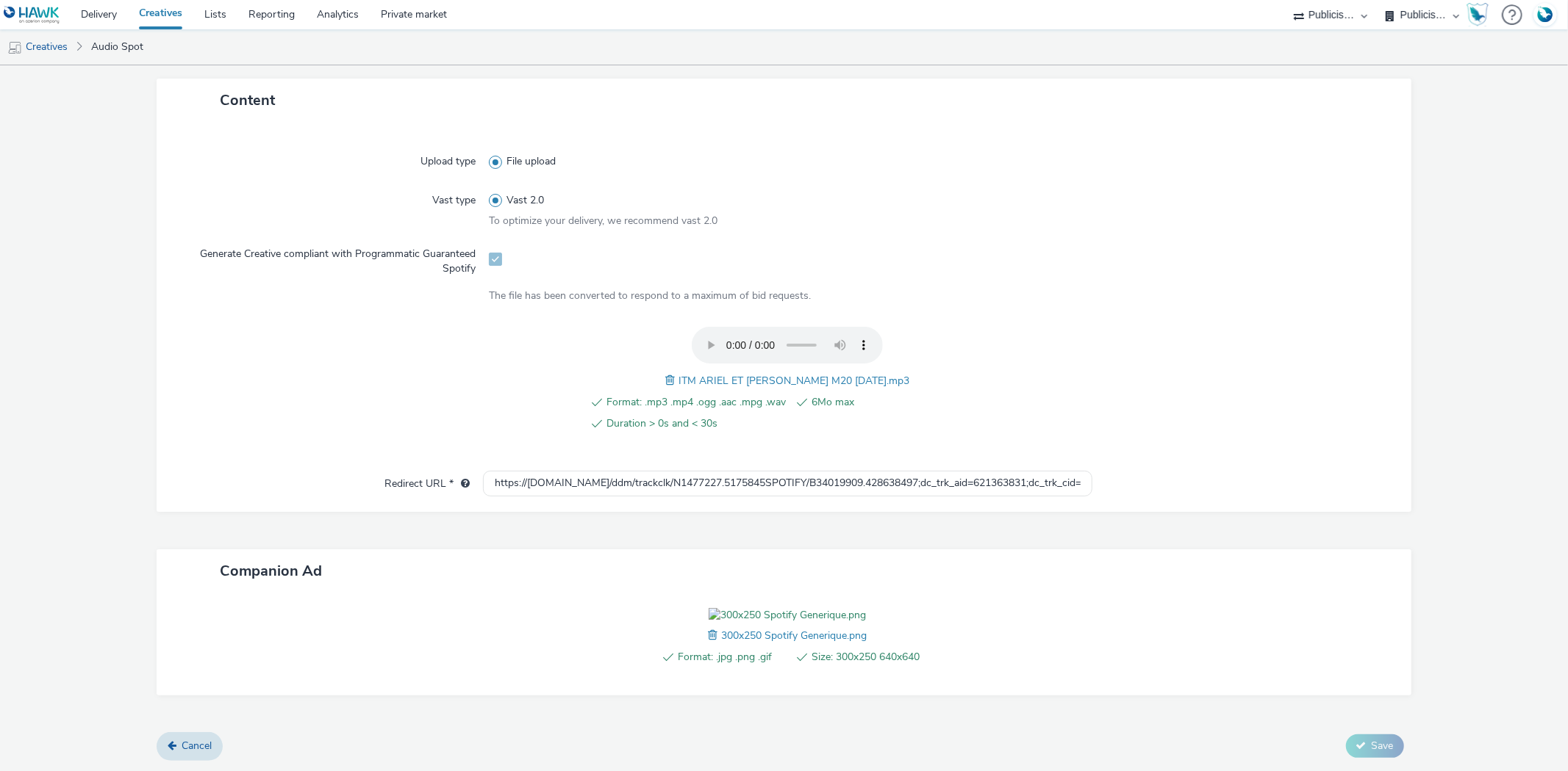
drag, startPoint x: 1409, startPoint y: 456, endPoint x: 1178, endPoint y: 408, distance: 235.9
click at [1394, 453] on form "New creative Error undefined : undefined must be a valid URL General Name * 255…" at bounding box center [784, 224] width 1568 height 1096
drag, startPoint x: 1039, startPoint y: 404, endPoint x: 1243, endPoint y: 421, distance: 204.7
click at [1242, 421] on div "Upload type File upload Vast type Vast 2.0 To optimize your delivery, we recomm…" at bounding box center [783, 317] width 1254 height 390
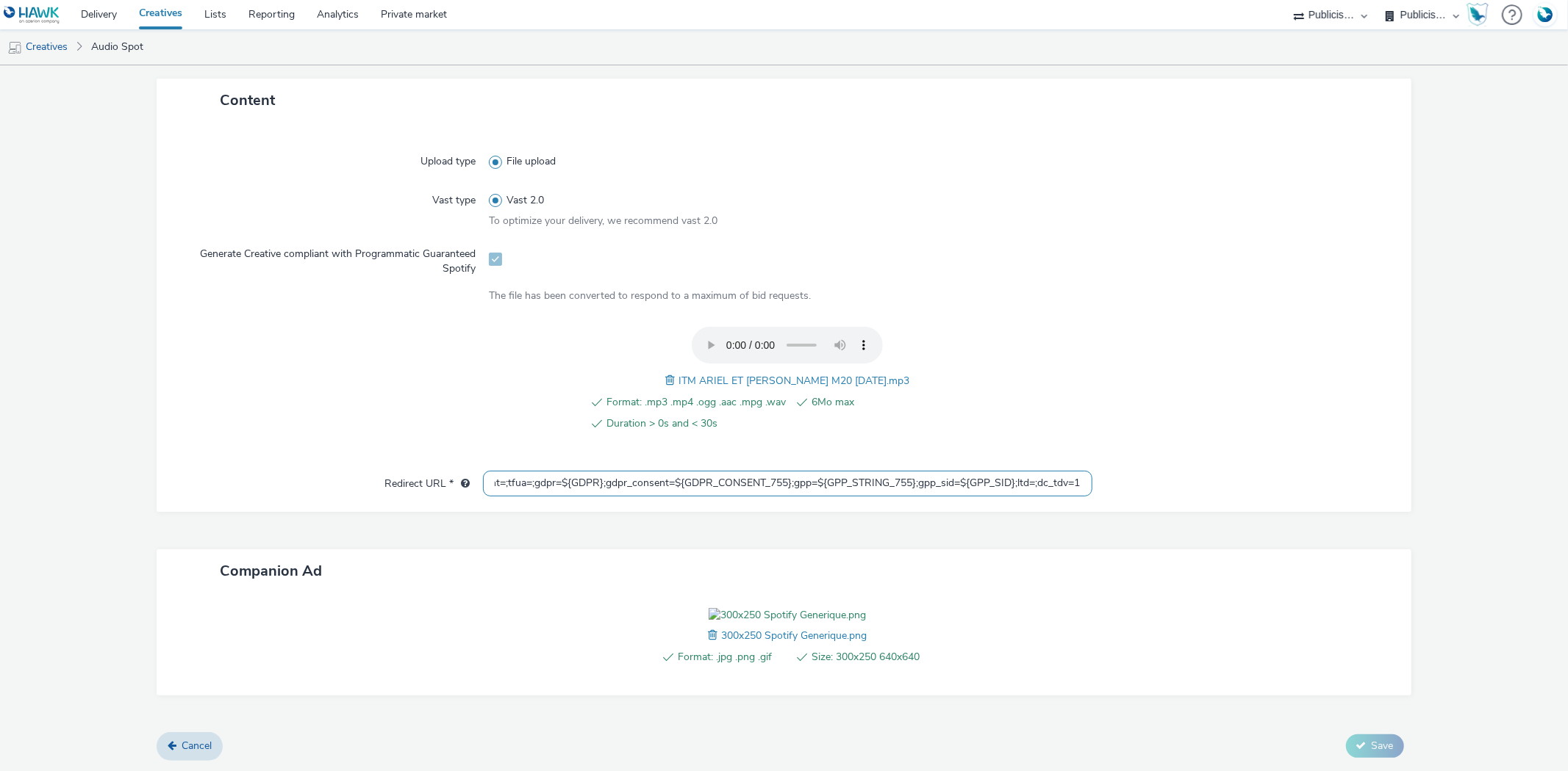
click at [753, 471] on input "https://ad.doubleclick.net/ddm/trackclk/N1477227.5175845SPOTIFY/B34019909.42863…" at bounding box center [787, 483] width 609 height 26
click at [788, 471] on input "https://ad.doubleclick.net/ddm/trackclk/N1477227.5175845SPOTIFY/B34019909.42863…" at bounding box center [787, 483] width 609 height 26
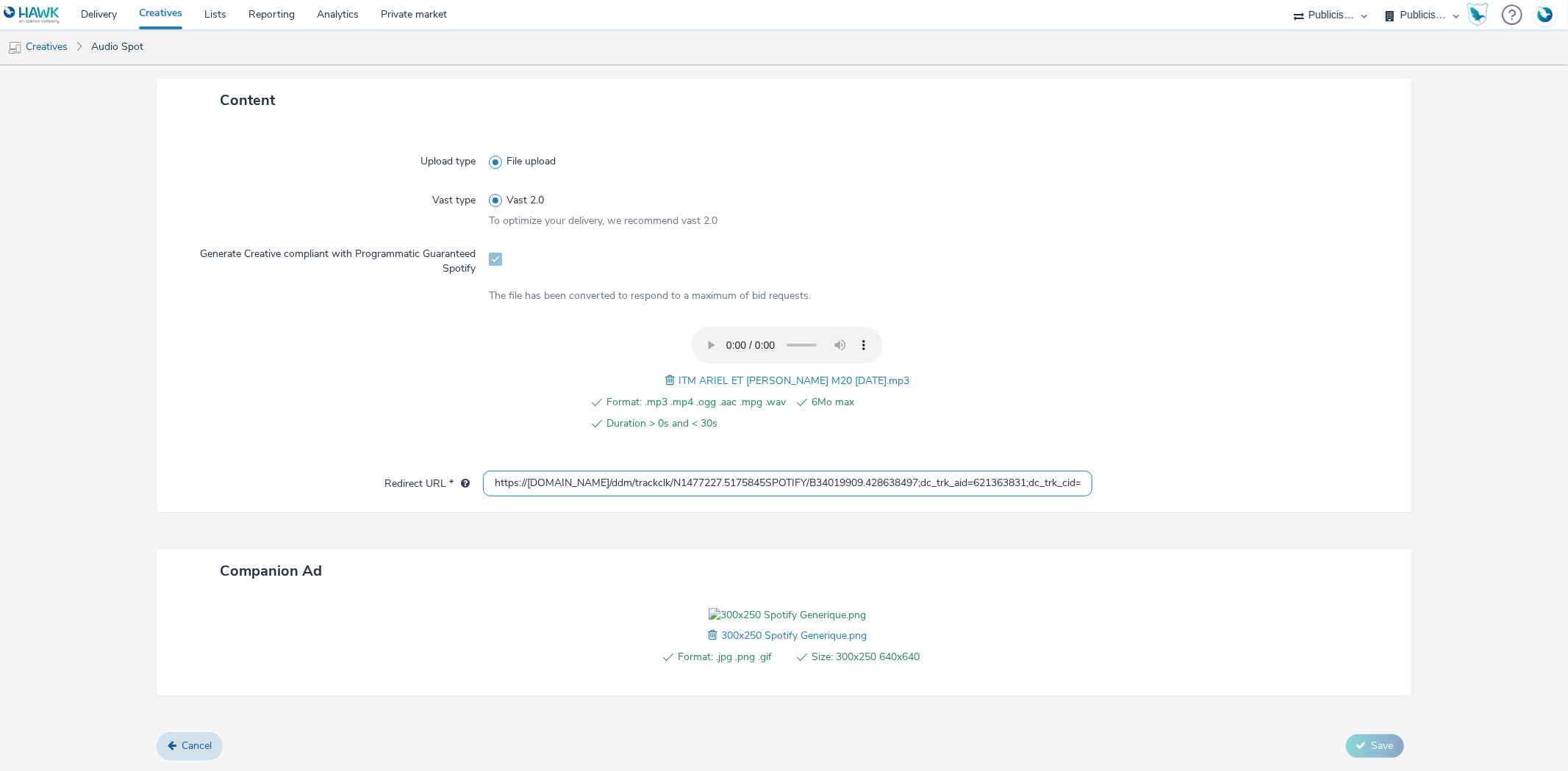
paste input "text"
click at [1339, 385] on form "New creative Error undefined : undefined must be a valid URL General Name * 255…" at bounding box center [784, 224] width 1568 height 1096
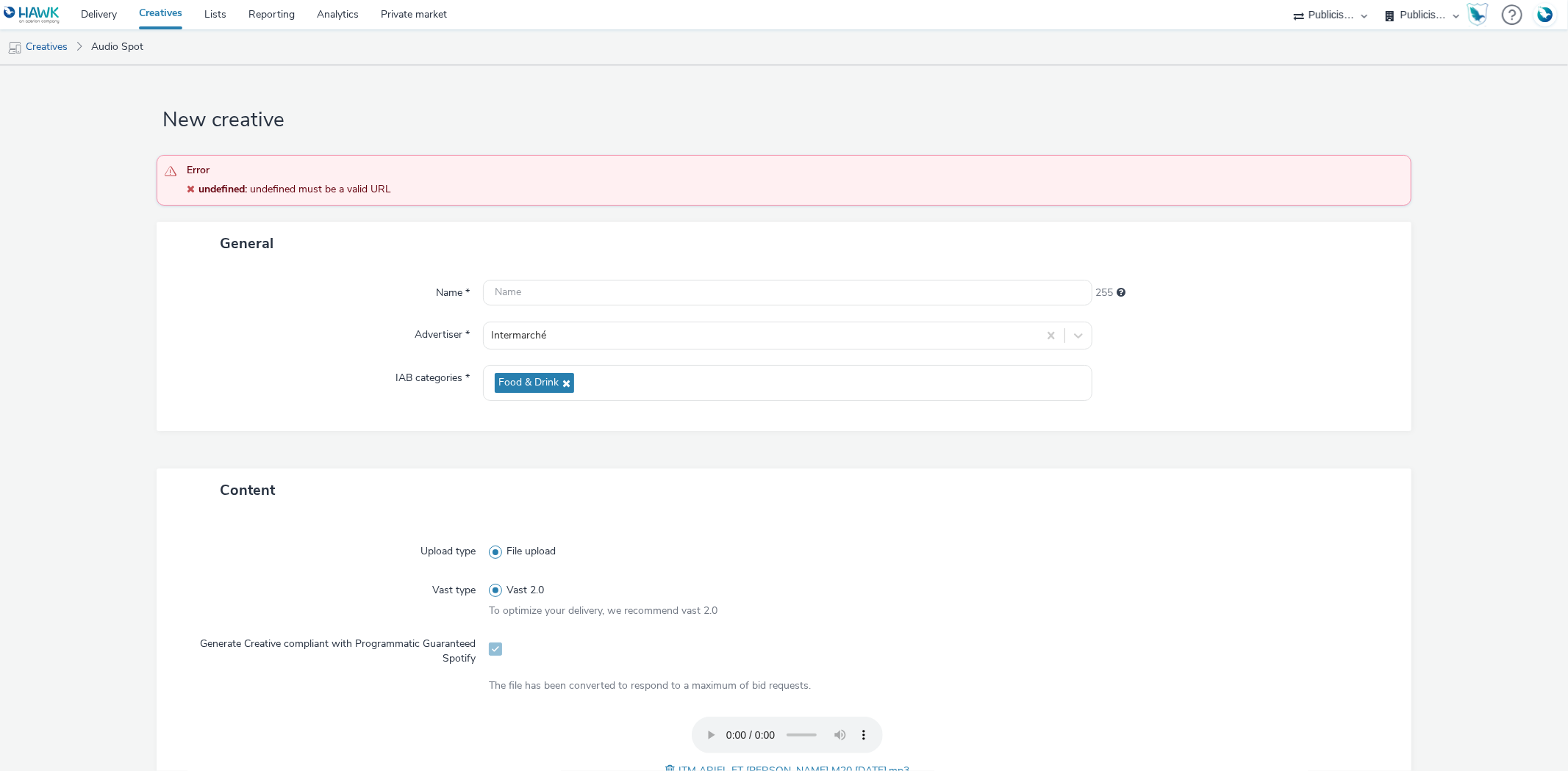
scroll to position [408, 0]
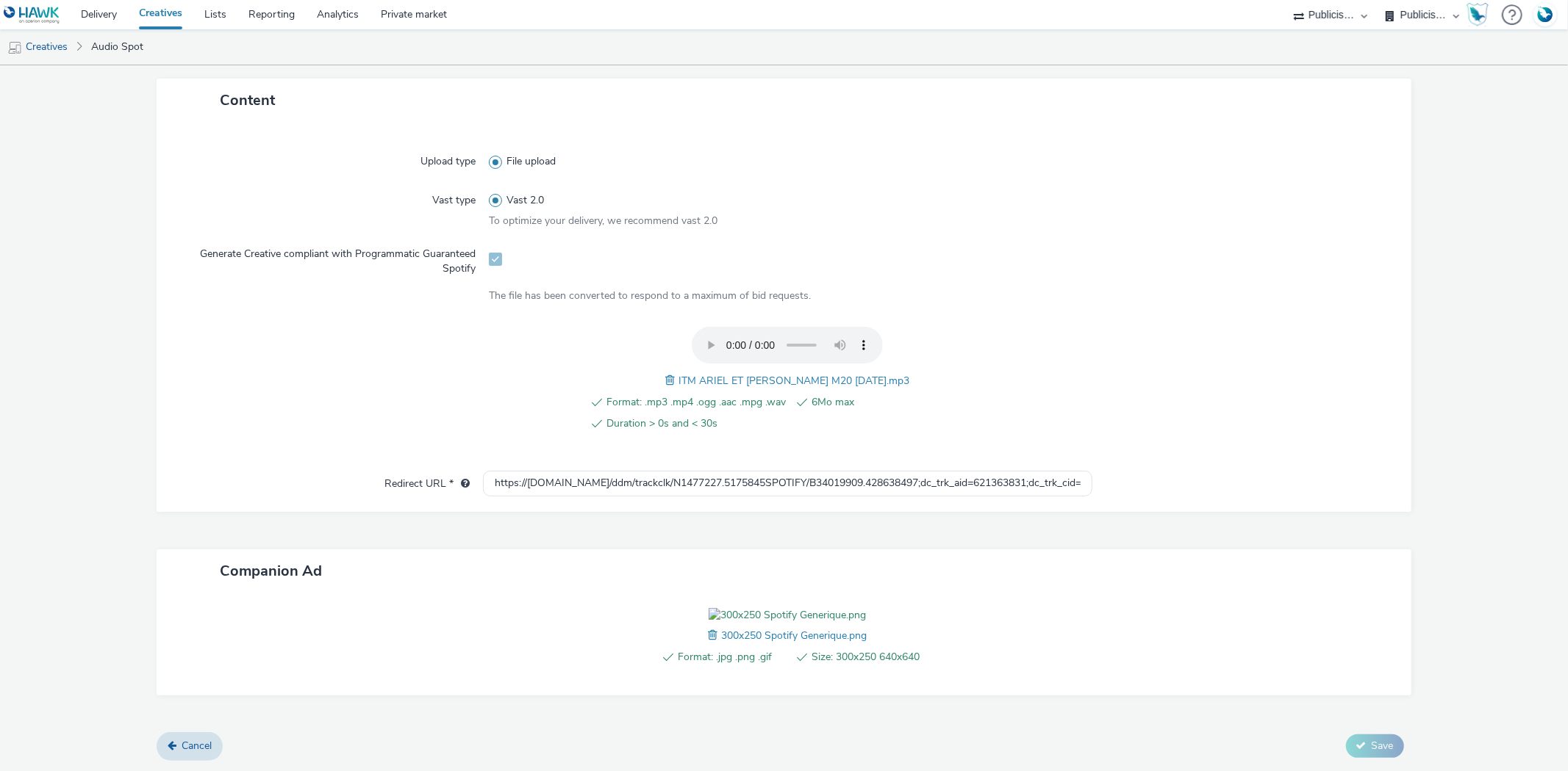
click at [771, 479] on div "Upload type File upload Vast type Vast 2.0 To optimize your delivery, we recomm…" at bounding box center [783, 317] width 1254 height 390
click at [775, 471] on input "https://ad.doubleclick.net/ddm/trackclk/N1477227.5175845SPOTIFY/B34019909.42863…" at bounding box center [787, 483] width 609 height 26
paste input "dpr=${GDPR};gdpr_consent=${GDPR_CONSENT_755};g"
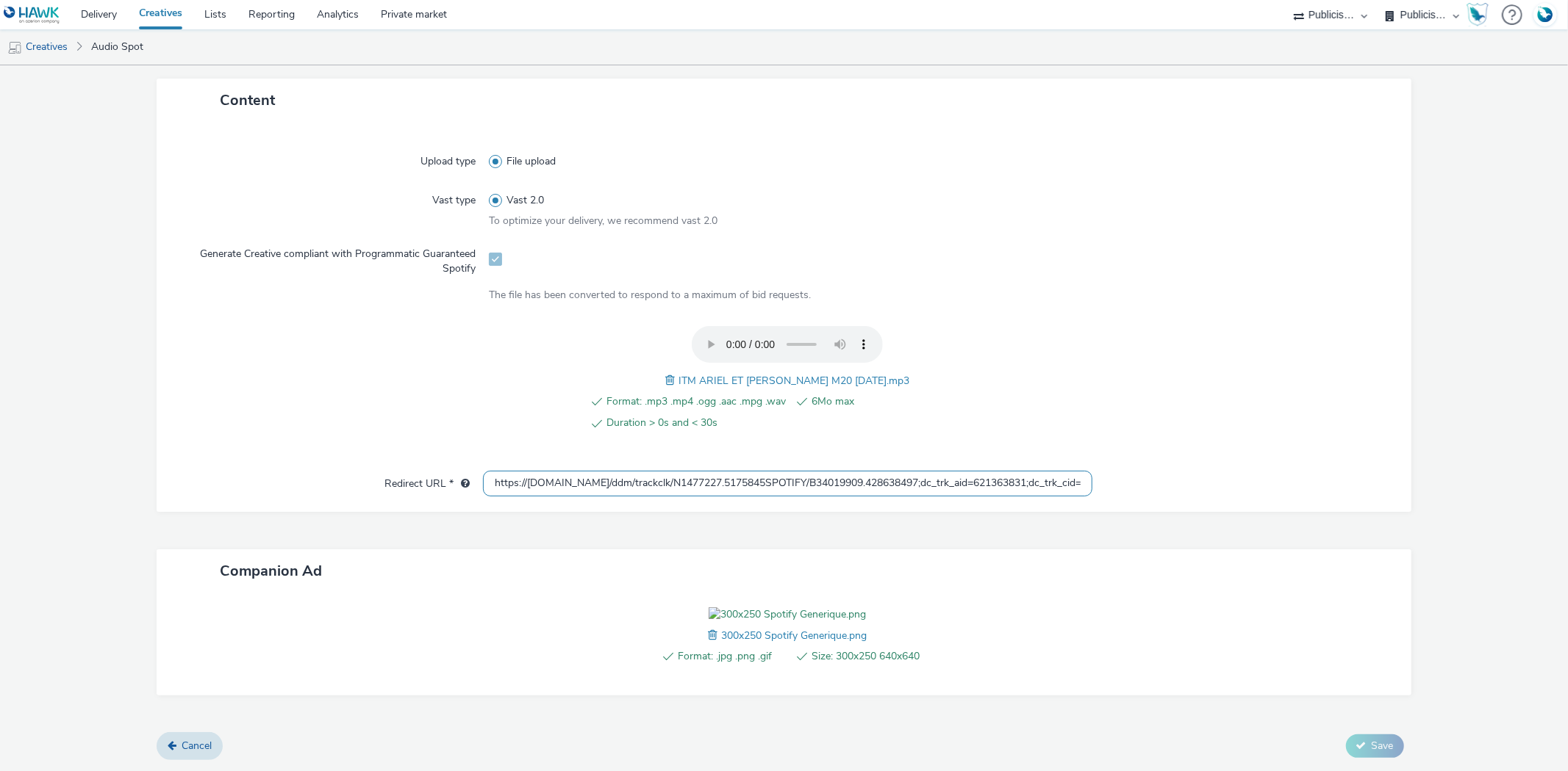
scroll to position [341, 0]
type input "https://ad.doubleclick.net/ddm/trackclk/N1477227.5175845SPOTIFY/B34019909.42863…"
drag, startPoint x: 1185, startPoint y: 376, endPoint x: 819, endPoint y: 320, distance: 370.3
click at [1171, 368] on form "New creative General Name * 255 Advertiser * Intermarché IAB categories * Food …" at bounding box center [784, 256] width 1568 height 1029
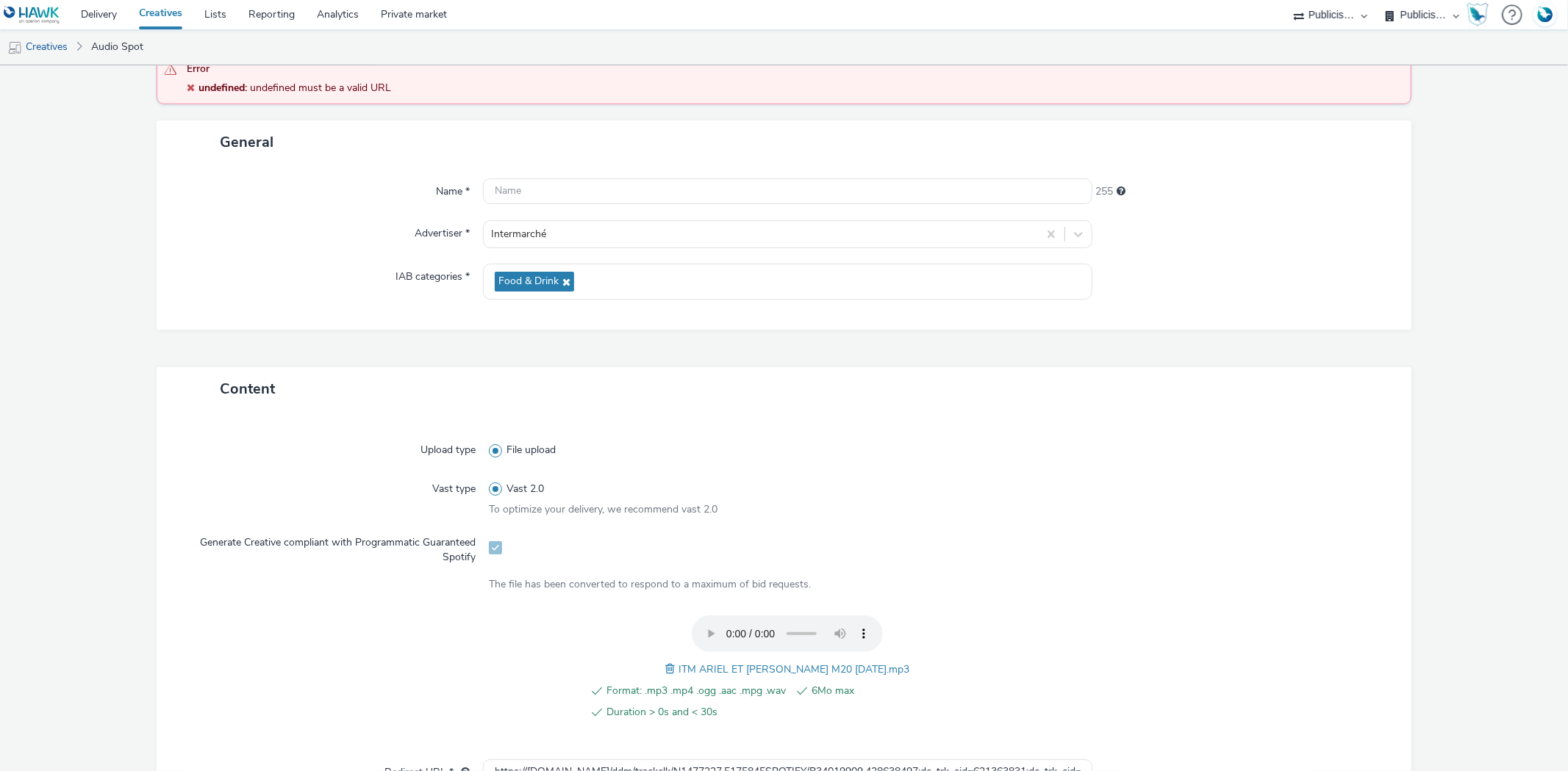
scroll to position [244, 0]
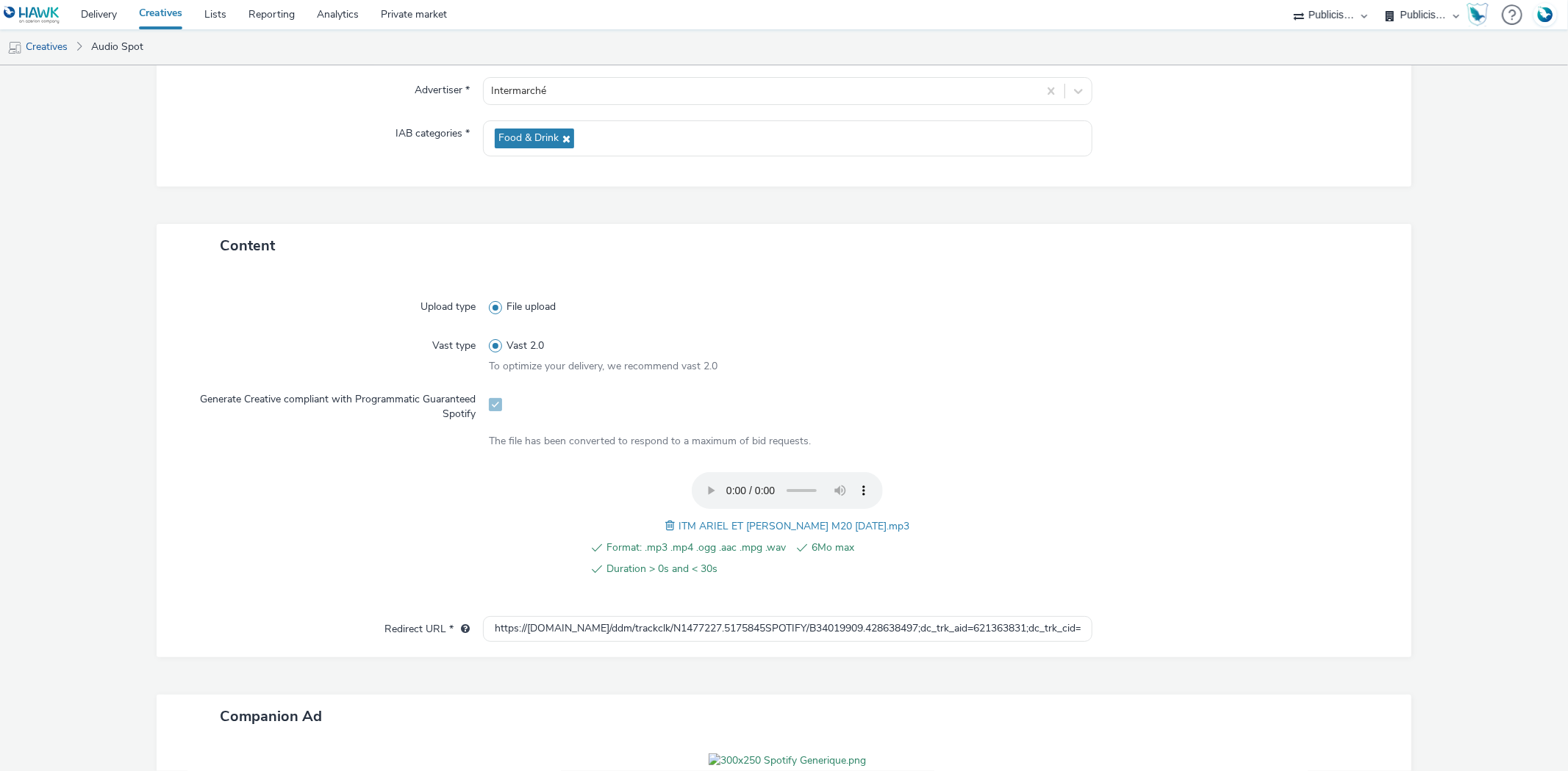
click at [751, 519] on span "ITM ARIEL ET LENOR DEGJJ M20 28.08.25.mp3" at bounding box center [793, 527] width 231 height 14
copy span "ITM ARIEL ET LENOR DEGJJ M20 28.08.25.mp3"
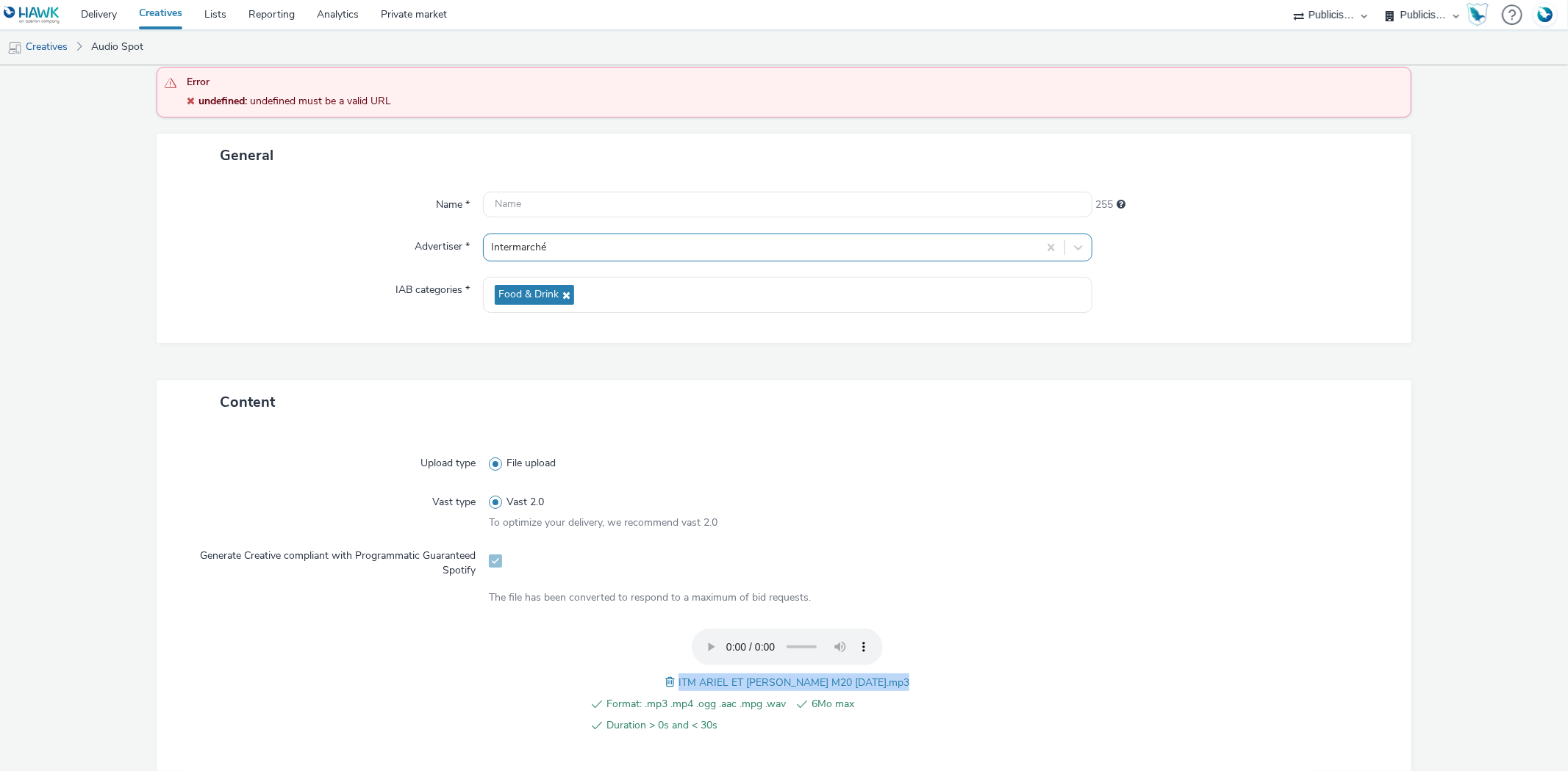
scroll to position [0, 0]
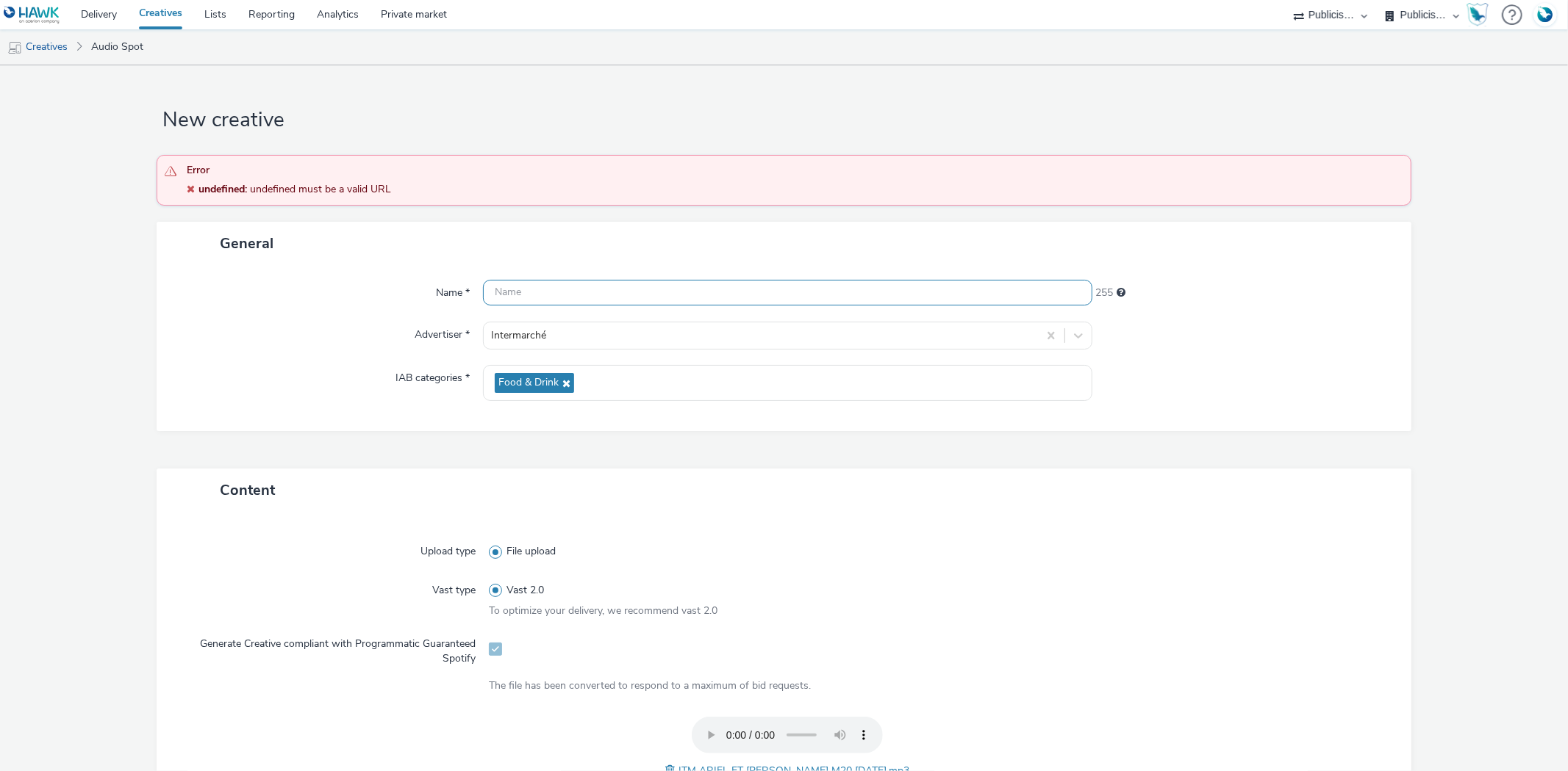
click at [581, 305] on input "text" at bounding box center [787, 292] width 609 height 26
paste input "ITM ARIEL ET LENOR DEGJJ M20 28.08.25.mp3"
type input "ITM ARIEL ET [PERSON_NAME] M20 [DATE]_Spotify"
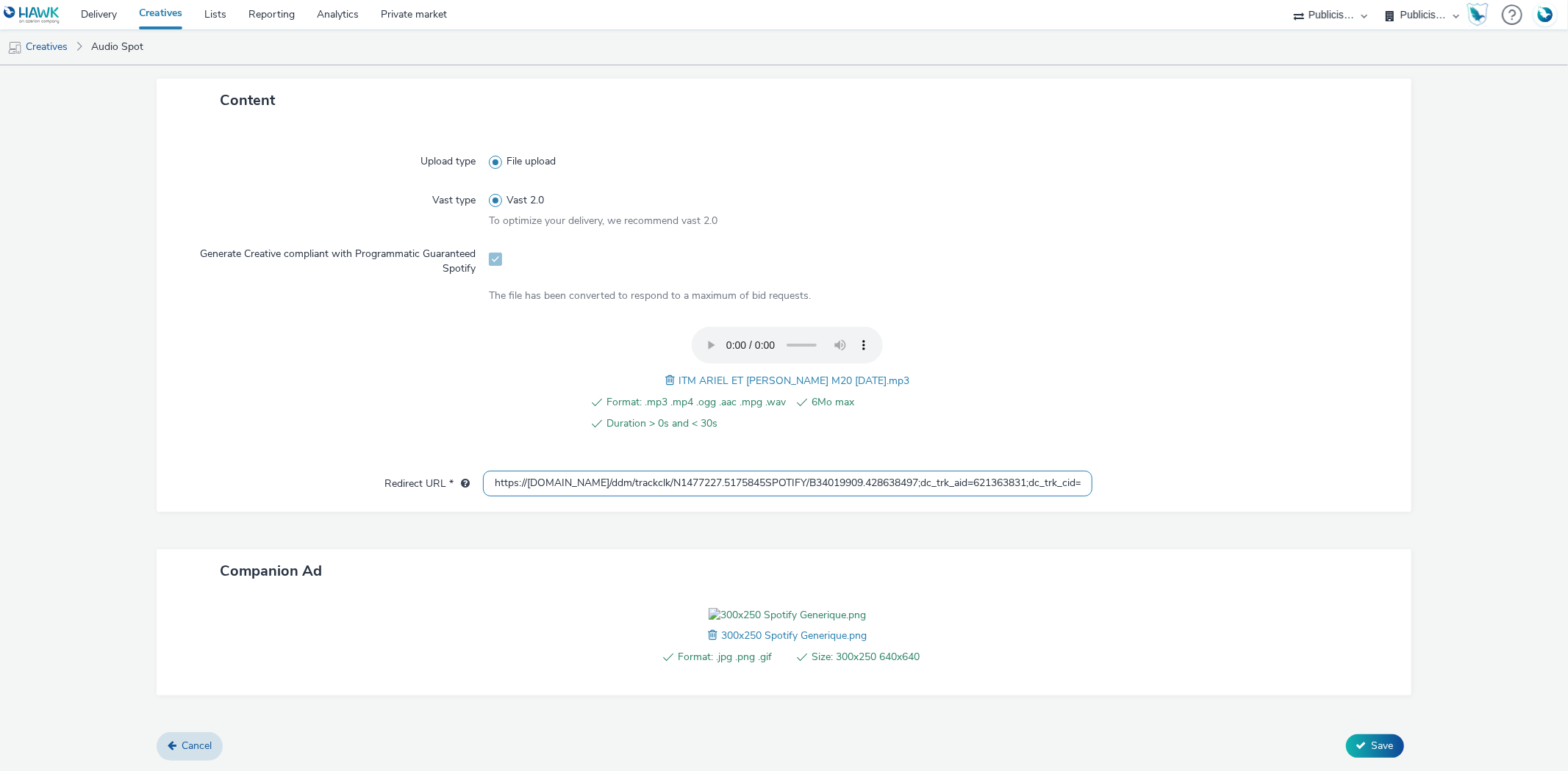
click at [485, 471] on input "https://ad.doubleclick.net/ddm/trackclk/N1477227.5175845SPOTIFY/B34019909.42863…" at bounding box center [787, 483] width 609 height 26
click at [805, 471] on input "https://ad.doubleclick.net/ddm/trackclk/N1477227.5175845SPOTIFY/B34019909.42863…" at bounding box center [787, 483] width 609 height 26
drag, startPoint x: 1178, startPoint y: 402, endPoint x: 1136, endPoint y: 397, distance: 42.3
click at [1173, 471] on div at bounding box center [1244, 483] width 304 height 26
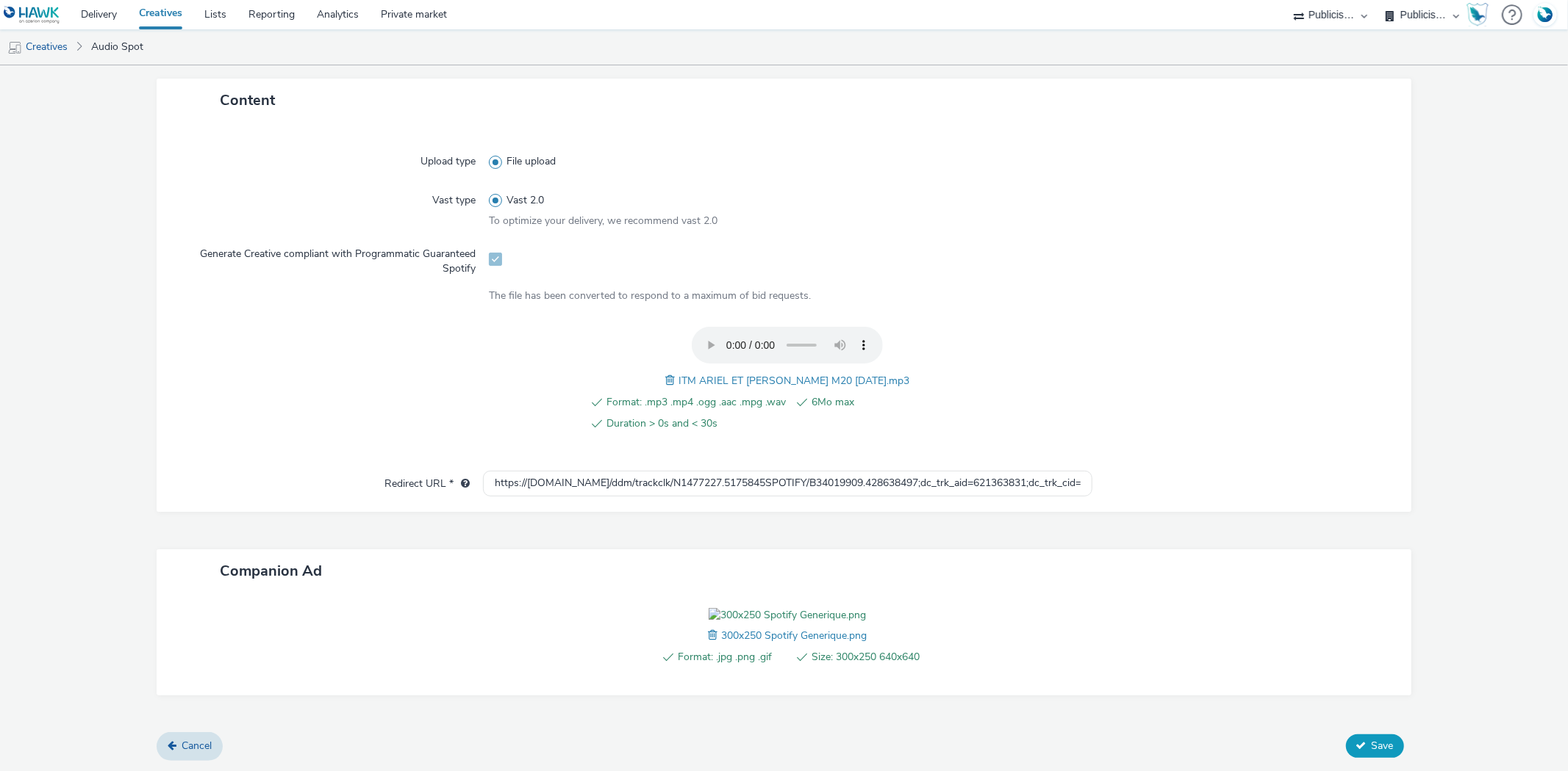
click at [1371, 740] on span "Save" at bounding box center [1382, 746] width 22 height 14
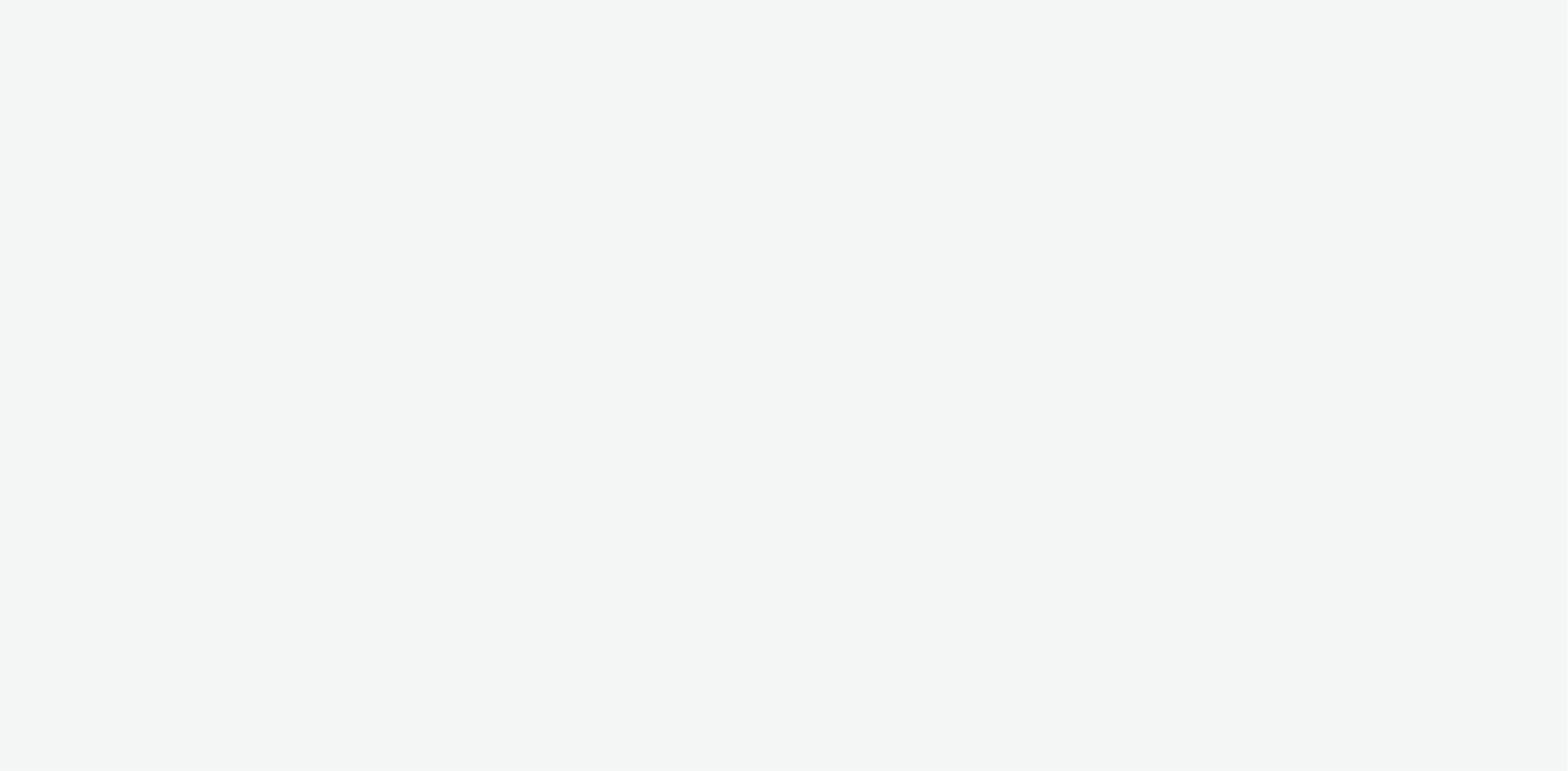
select select "d07aba32-d775-4fed-a722-f10c6504dd64"
select select "f97d6638-e0a1-4f7a-bf46-55015878e29e"
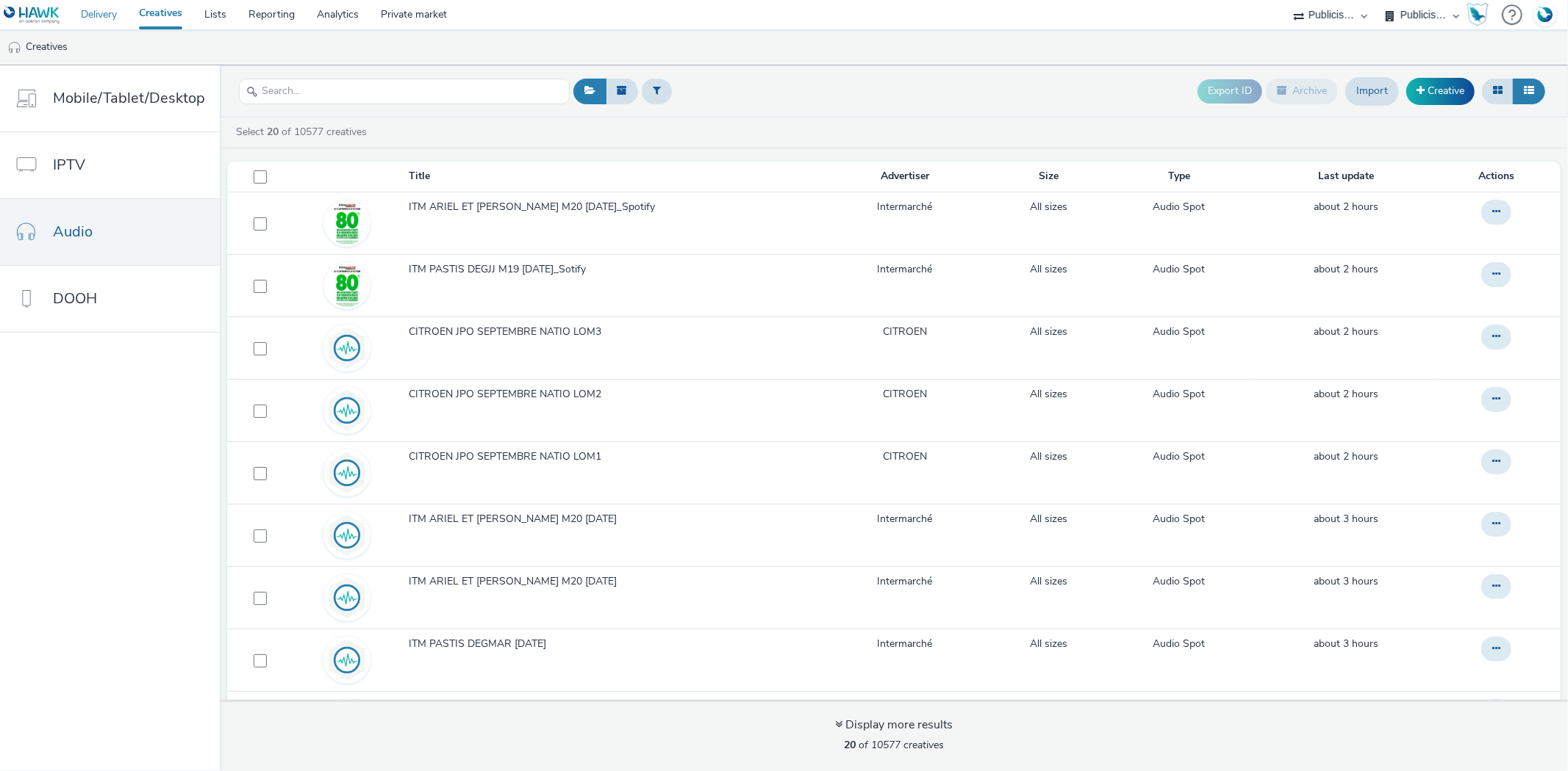
click at [91, 10] on link "Delivery" at bounding box center [99, 14] width 58 height 30
